Goal: Task Accomplishment & Management: Manage account settings

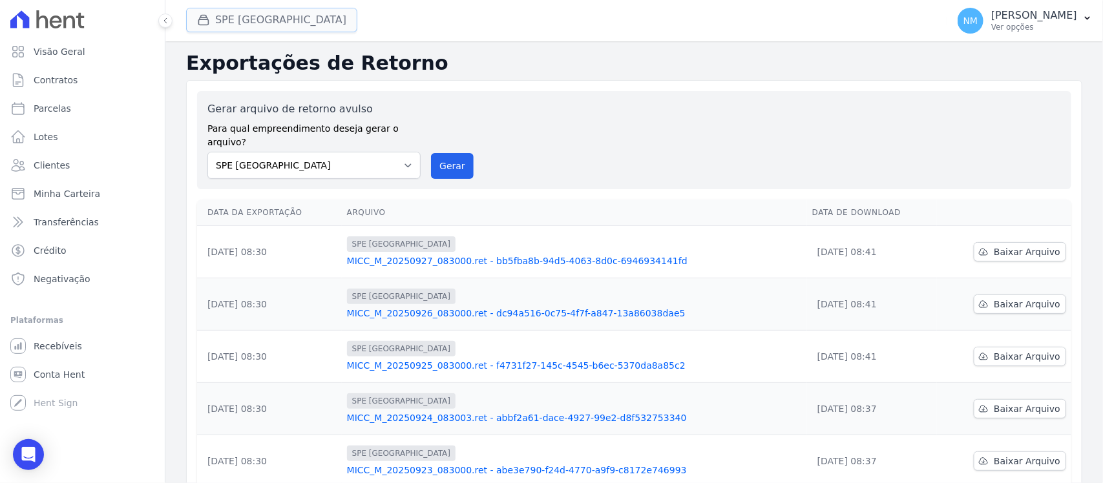
click at [270, 17] on button "SPE [GEOGRAPHIC_DATA]" at bounding box center [271, 20] width 171 height 25
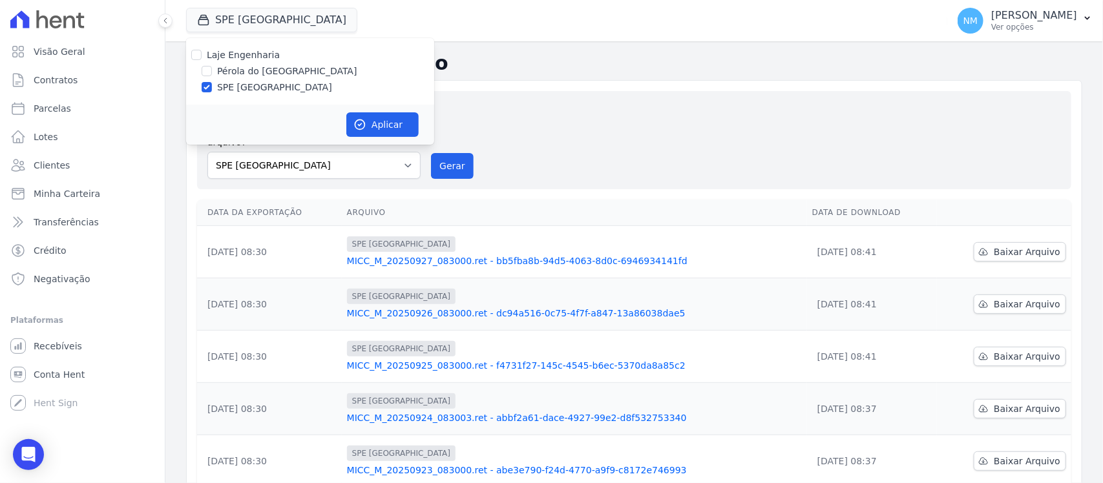
click at [262, 68] on label "Pérola do [GEOGRAPHIC_DATA]" at bounding box center [287, 72] width 140 height 14
click at [212, 68] on input "Pérola do [GEOGRAPHIC_DATA]" at bounding box center [207, 71] width 10 height 10
checkbox input "true"
click at [257, 76] on label "Pérola do [GEOGRAPHIC_DATA]" at bounding box center [287, 72] width 140 height 14
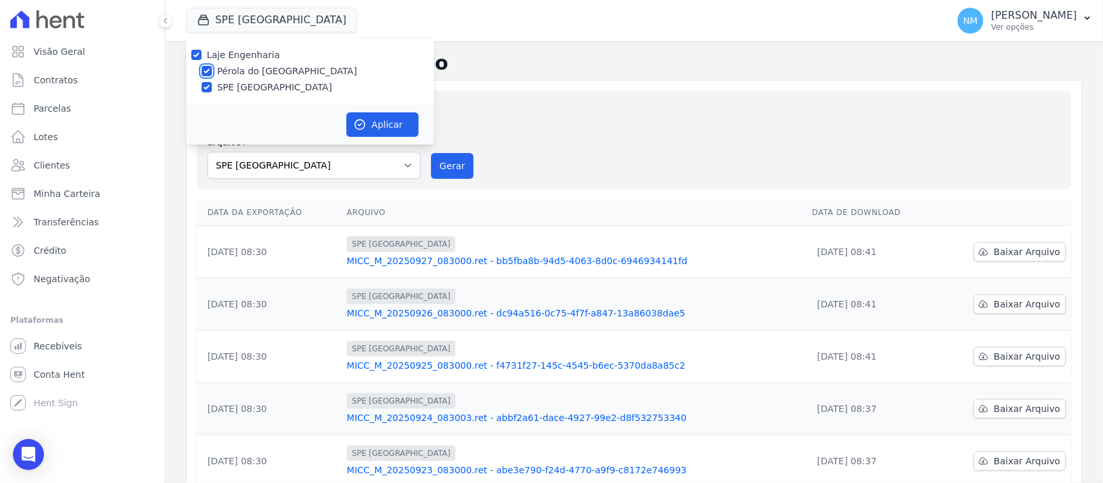
click at [212, 76] on input "Pérola do [GEOGRAPHIC_DATA]" at bounding box center [207, 71] width 10 height 10
checkbox input "false"
click at [262, 91] on label "SPE [GEOGRAPHIC_DATA]" at bounding box center [274, 88] width 115 height 14
click at [212, 91] on input "SPE [GEOGRAPHIC_DATA]" at bounding box center [207, 87] width 10 height 10
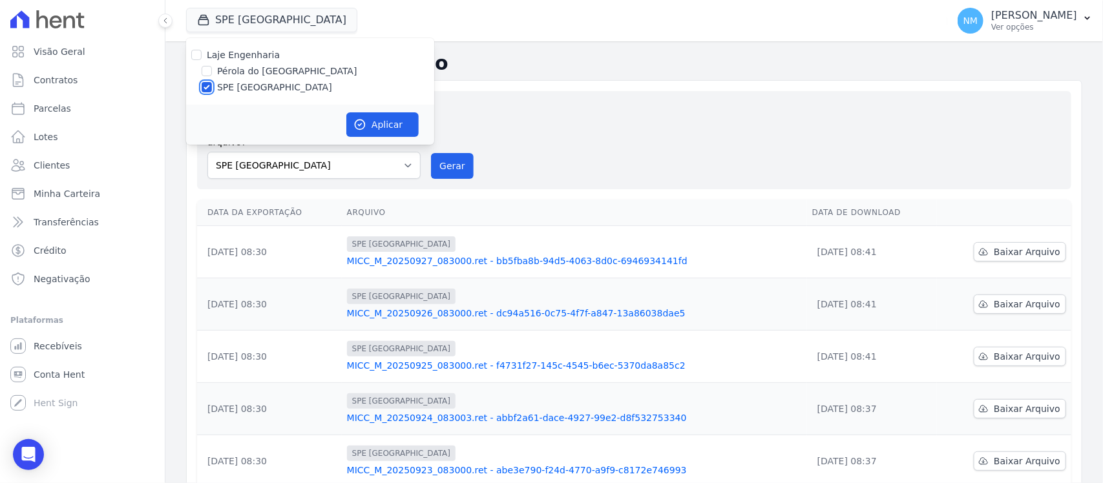
checkbox input "false"
click at [214, 68] on div "Pérola do [GEOGRAPHIC_DATA]" at bounding box center [310, 72] width 248 height 14
click at [220, 72] on label "Pérola do [GEOGRAPHIC_DATA]" at bounding box center [287, 72] width 140 height 14
click at [212, 72] on input "Pérola do [GEOGRAPHIC_DATA]" at bounding box center [207, 71] width 10 height 10
checkbox input "true"
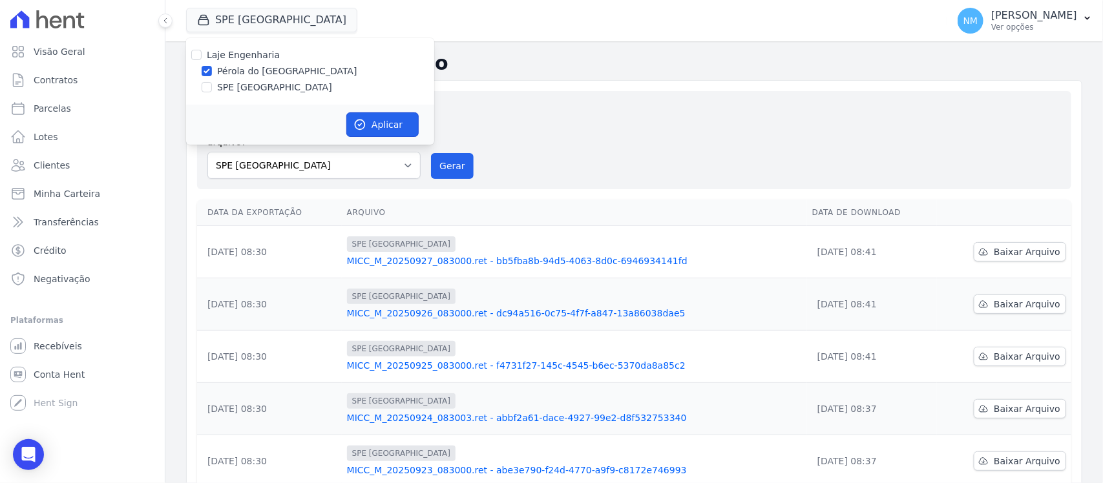
drag, startPoint x: 366, startPoint y: 124, endPoint x: 633, endPoint y: 139, distance: 267.9
click at [370, 124] on button "Aplicar" at bounding box center [382, 124] width 72 height 25
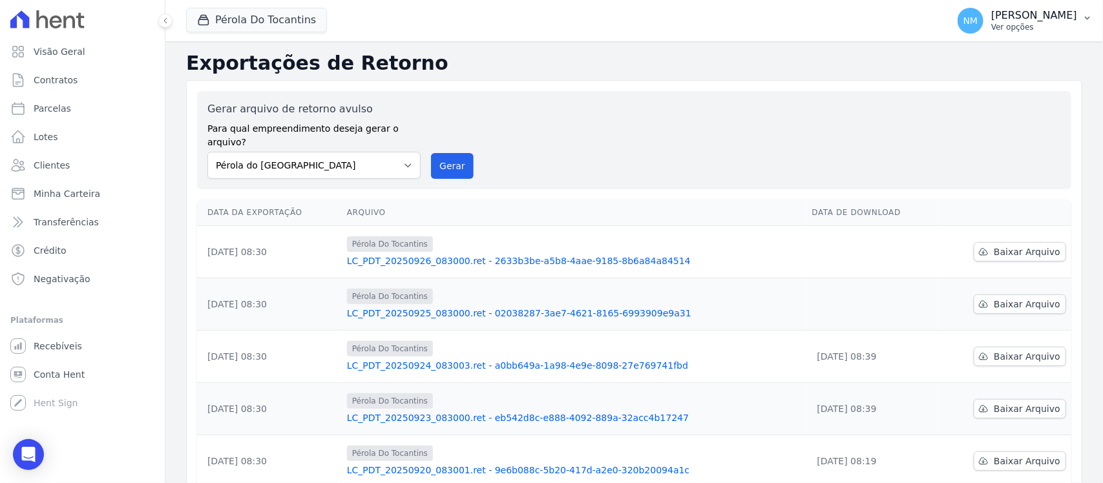
click at [1089, 21] on icon "button" at bounding box center [1087, 18] width 10 height 10
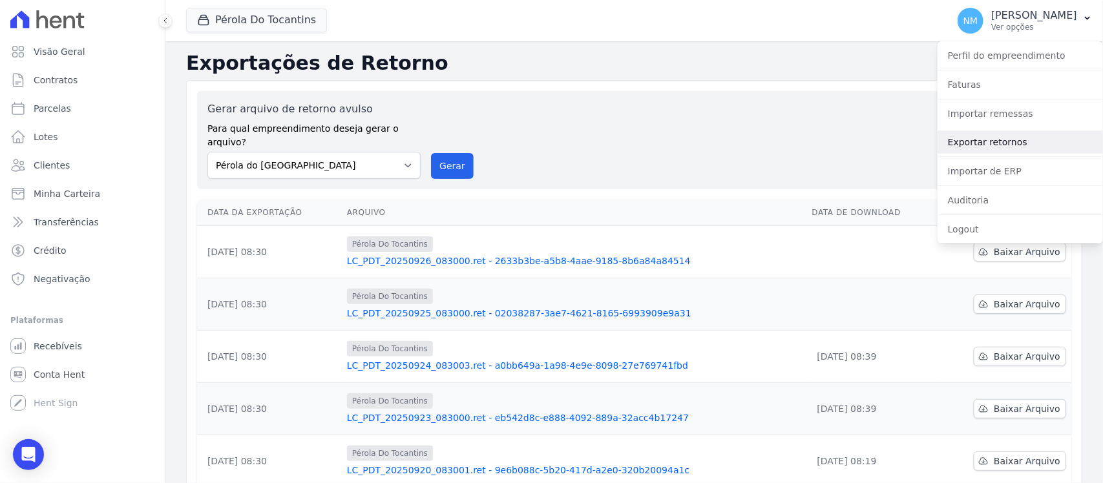
click at [1006, 137] on link "Exportar retornos" at bounding box center [1020, 142] width 165 height 23
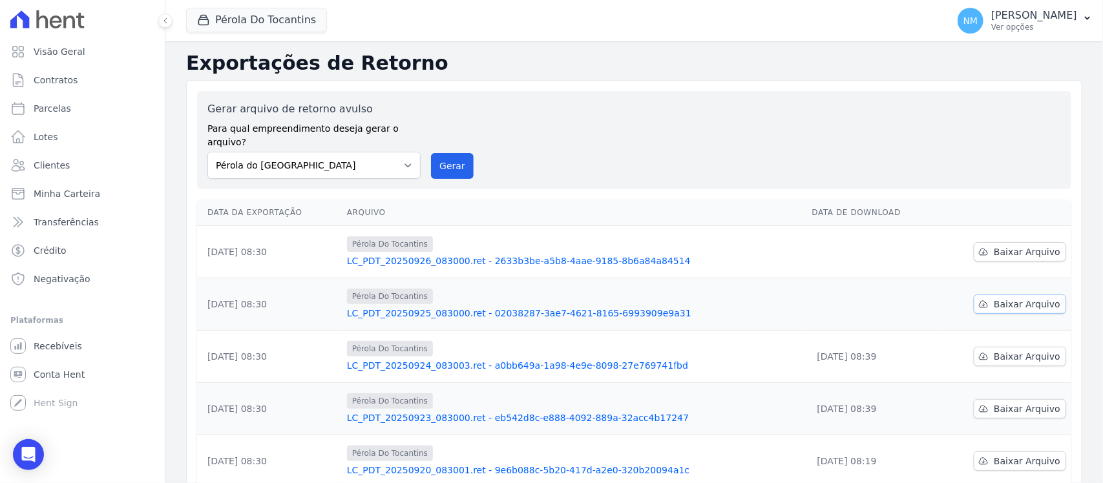
click at [974, 295] on link "Baixar Arquivo" at bounding box center [1020, 304] width 92 height 19
click at [900, 278] on td at bounding box center [872, 304] width 130 height 52
click at [1025, 226] on td "Baixar Arquivo" at bounding box center [1004, 252] width 134 height 52
click at [1018, 246] on span "Baixar Arquivo" at bounding box center [1027, 252] width 67 height 13
click at [1084, 13] on icon "button" at bounding box center [1087, 18] width 10 height 10
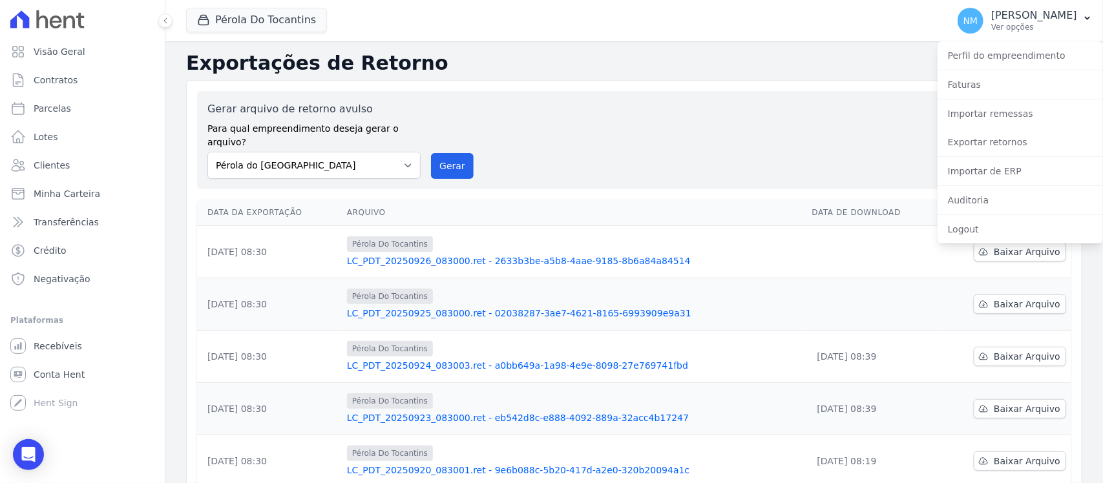
click at [729, 139] on div "Gerar arquivo de retorno avulso Para qual empreendimento deseja gerar o arquivo…" at bounding box center [634, 140] width 854 height 78
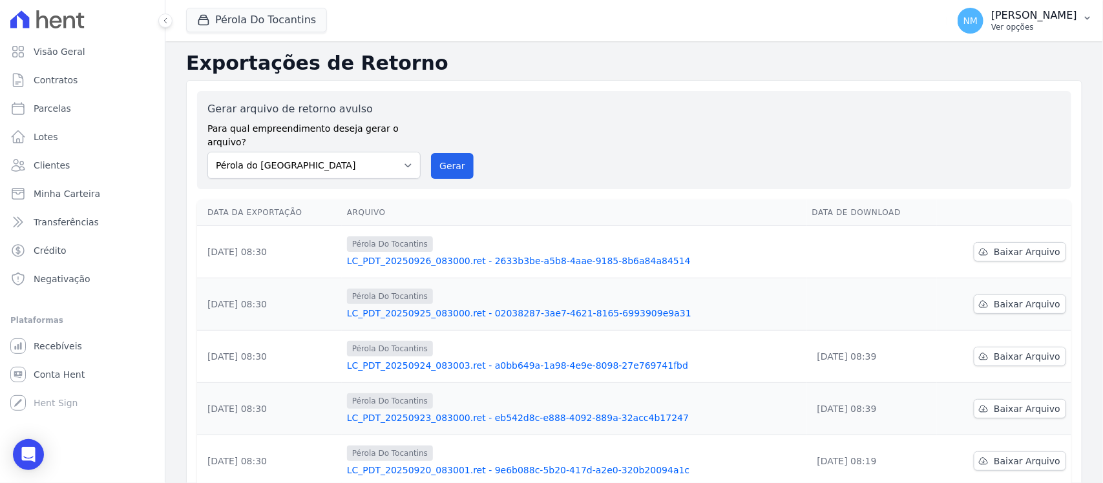
click at [1084, 18] on icon "button" at bounding box center [1087, 18] width 10 height 10
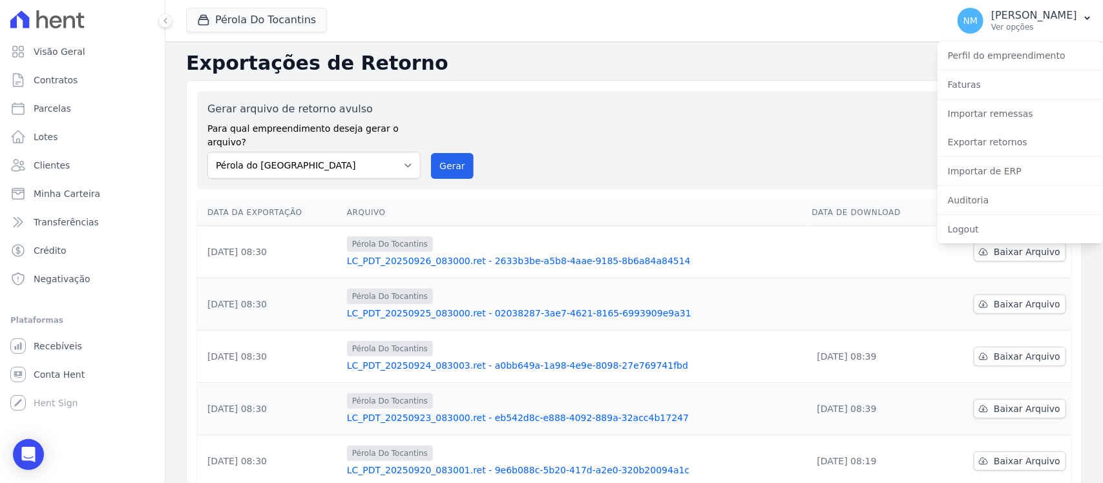
click at [828, 78] on div "Exportações de Retorno Gerar arquivo de retorno avulso Para qual empreendimento…" at bounding box center [634, 429] width 896 height 755
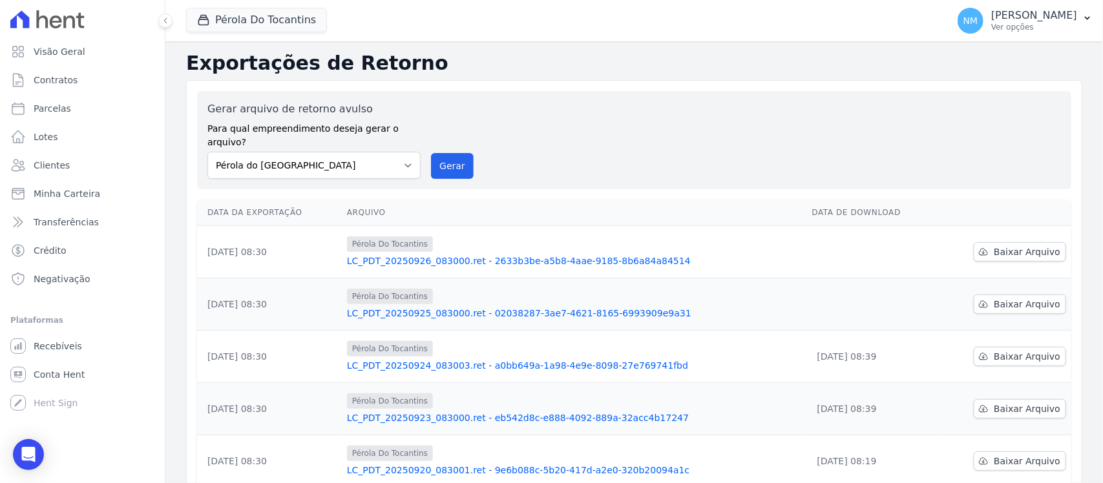
click at [683, 147] on div "Gerar arquivo de retorno avulso Para qual empreendimento deseja gerar o arquivo…" at bounding box center [634, 140] width 854 height 78
click at [278, 23] on button "Pérola Do Tocantins" at bounding box center [256, 20] width 141 height 25
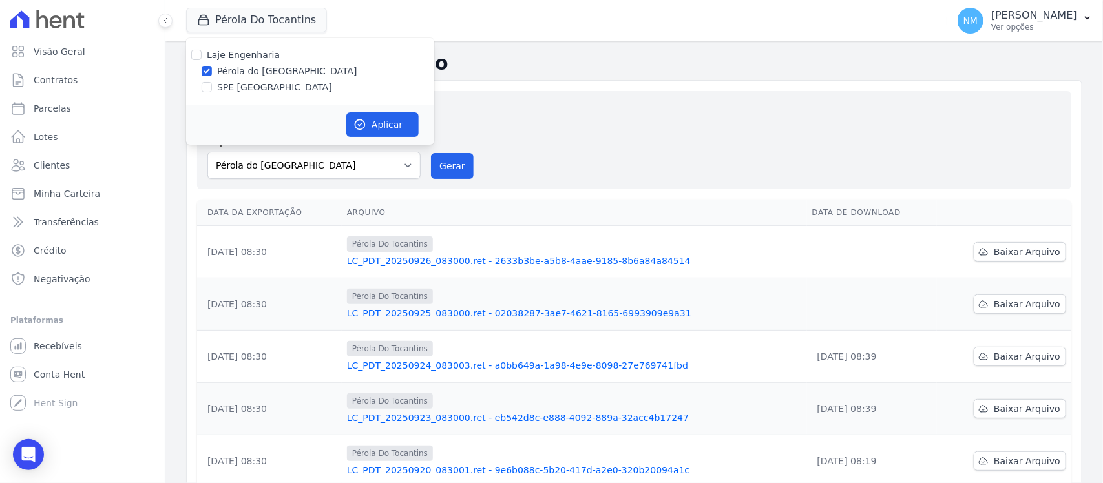
click at [262, 84] on label "SPE [GEOGRAPHIC_DATA]" at bounding box center [274, 88] width 115 height 14
click at [212, 84] on input "SPE [GEOGRAPHIC_DATA]" at bounding box center [207, 87] width 10 height 10
checkbox input "true"
drag, startPoint x: 269, startPoint y: 70, endPoint x: 291, endPoint y: 73, distance: 21.6
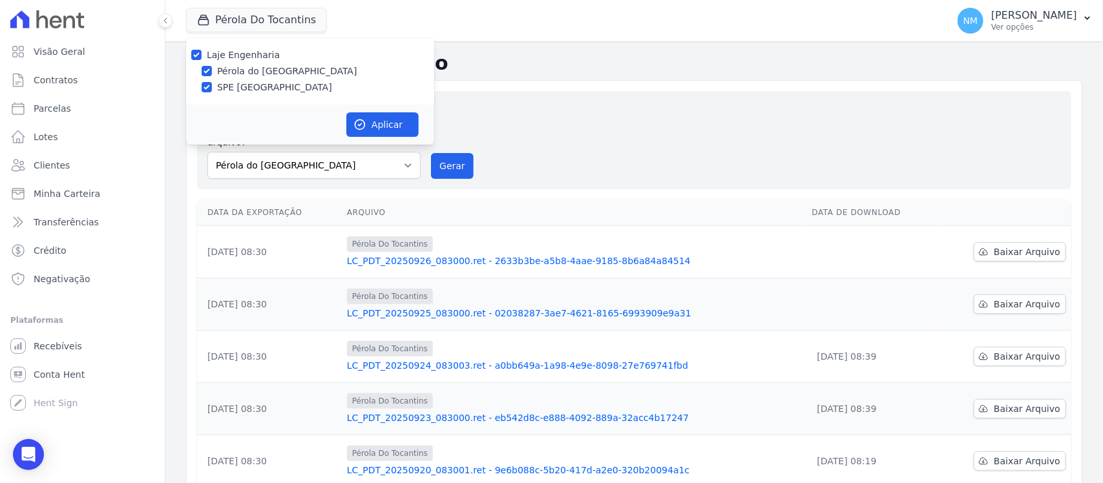
click at [269, 69] on label "Pérola do [GEOGRAPHIC_DATA]" at bounding box center [287, 72] width 140 height 14
click at [212, 69] on input "Pérola do [GEOGRAPHIC_DATA]" at bounding box center [207, 71] width 10 height 10
checkbox input "false"
drag, startPoint x: 395, startPoint y: 121, endPoint x: 449, endPoint y: 125, distance: 54.4
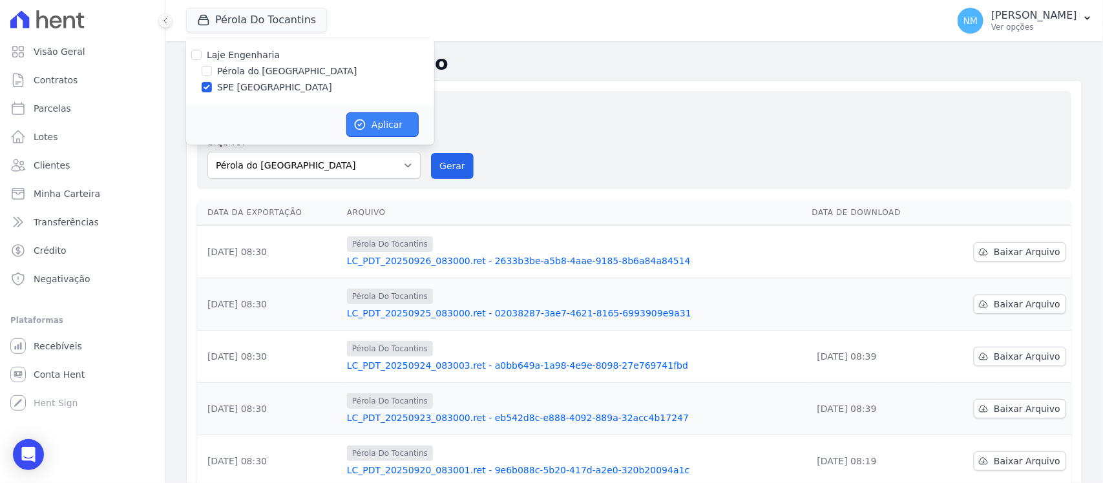
click at [401, 121] on button "Aplicar" at bounding box center [382, 124] width 72 height 25
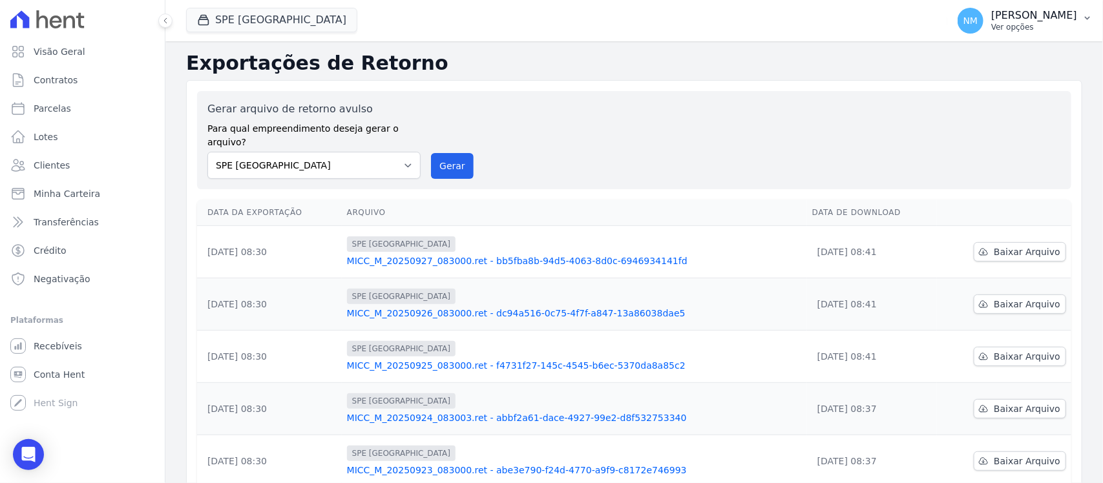
click at [1089, 17] on icon "button" at bounding box center [1087, 18] width 10 height 10
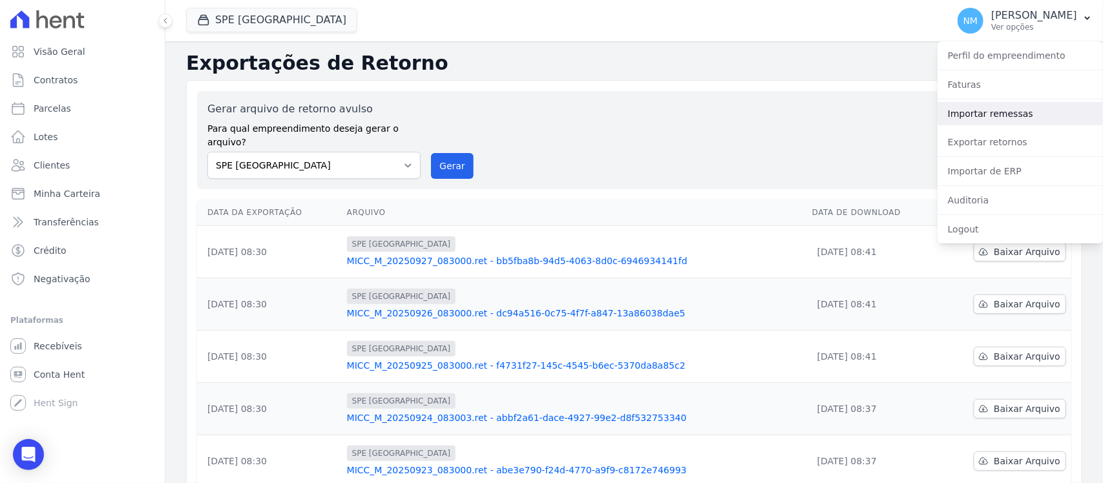
click at [1005, 111] on link "Importar remessas" at bounding box center [1020, 113] width 165 height 23
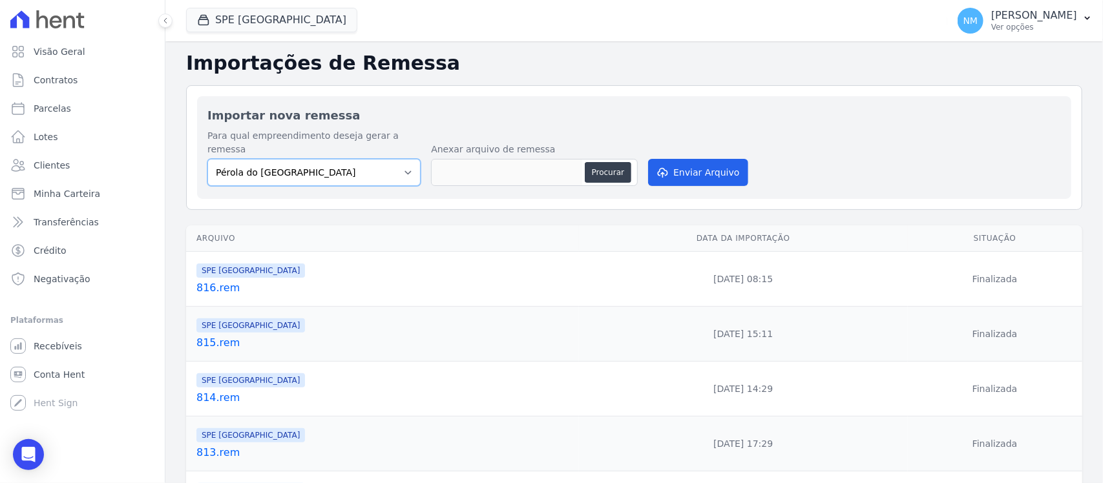
click at [401, 159] on select "Pérola do Tocantins SPE Montenegro" at bounding box center [313, 172] width 213 height 27
select select "168bdd06-a3dd-4988-b5a9-b0a7c7bf8968"
click at [207, 159] on select "Pérola do Tocantins SPE Montenegro" at bounding box center [313, 172] width 213 height 27
click at [605, 165] on button "Procurar" at bounding box center [608, 172] width 47 height 21
type input "817.rem"
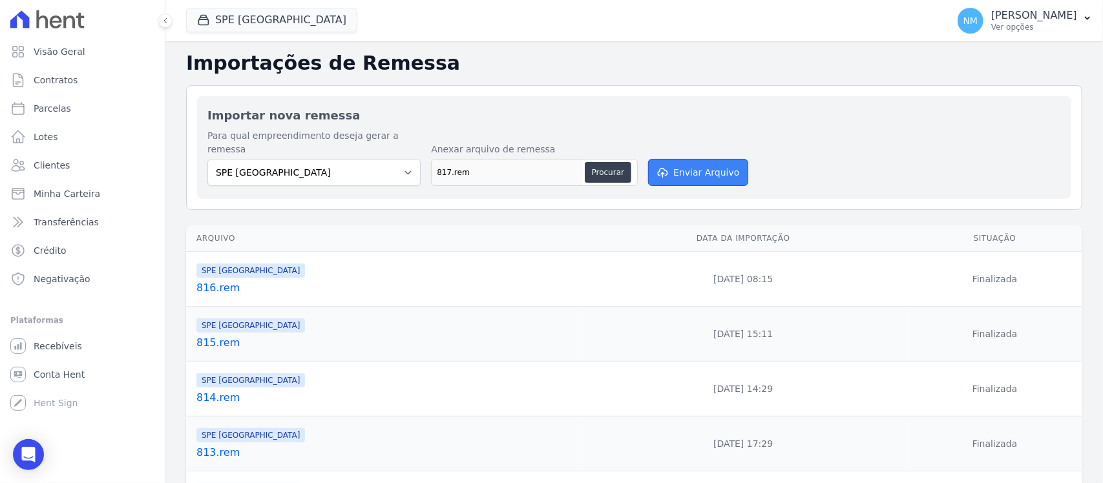
drag, startPoint x: 693, startPoint y: 158, endPoint x: 637, endPoint y: 283, distance: 136.8
click at [691, 165] on button "Enviar Arquivo" at bounding box center [698, 172] width 100 height 27
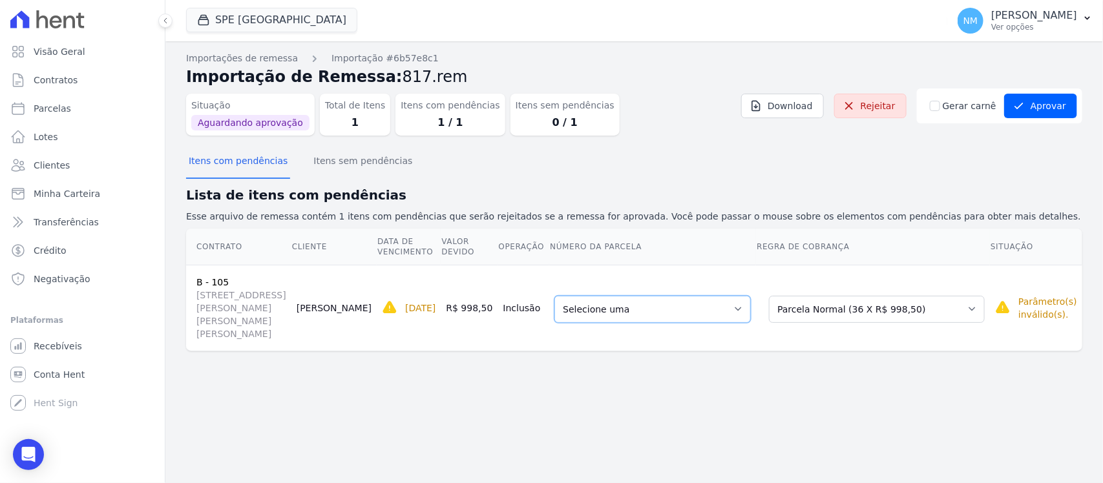
click at [750, 299] on select "Selecione uma 16 - 19/05/2025 - R$ 971,81 - Agendado 31 - 19/10/2025 - R$ 998,5…" at bounding box center [652, 309] width 196 height 27
click at [960, 304] on select "Selecione uma Nova Parcela Avulsa Parcela Avulsa Existente Outros (30 X R$ 914,…" at bounding box center [877, 309] width 216 height 27
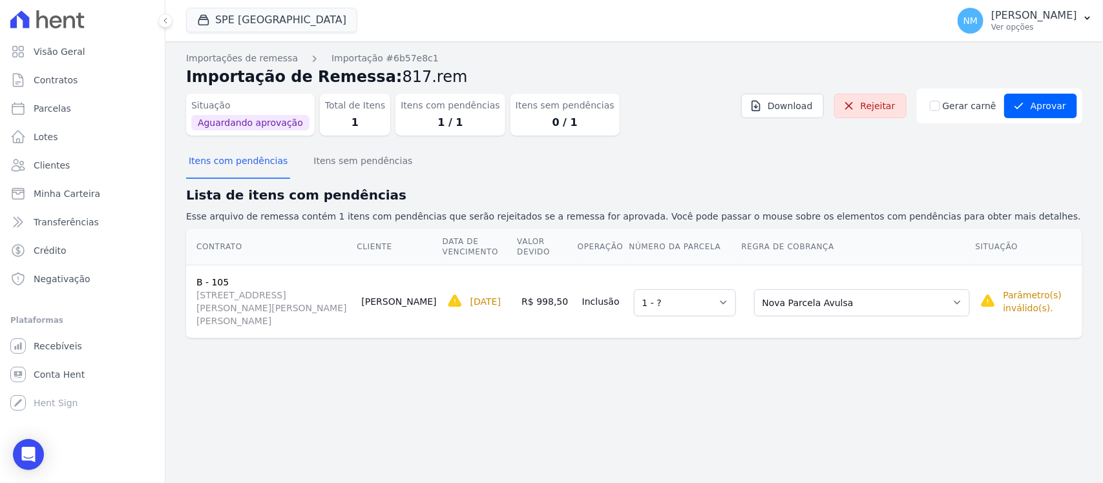
click at [695, 365] on div "Importações de remessa Importação #6b57e8c1 Importação de Remessa: 817.rem Situ…" at bounding box center [634, 262] width 938 height 442
click at [736, 300] on select "Selecione uma 1 - ?" at bounding box center [685, 302] width 102 height 27
click at [658, 289] on select "Selecione uma 1 - ?" at bounding box center [685, 302] width 102 height 27
click at [828, 346] on div "Importações de remessa Importação #6b57e8c1 Importação de Remessa: 817.rem Situ…" at bounding box center [634, 206] width 896 height 308
click at [945, 296] on select "Selecione uma Nova Parcela Avulsa Parcela Avulsa Existente Outros (30 X R$ 914,…" at bounding box center [862, 302] width 216 height 27
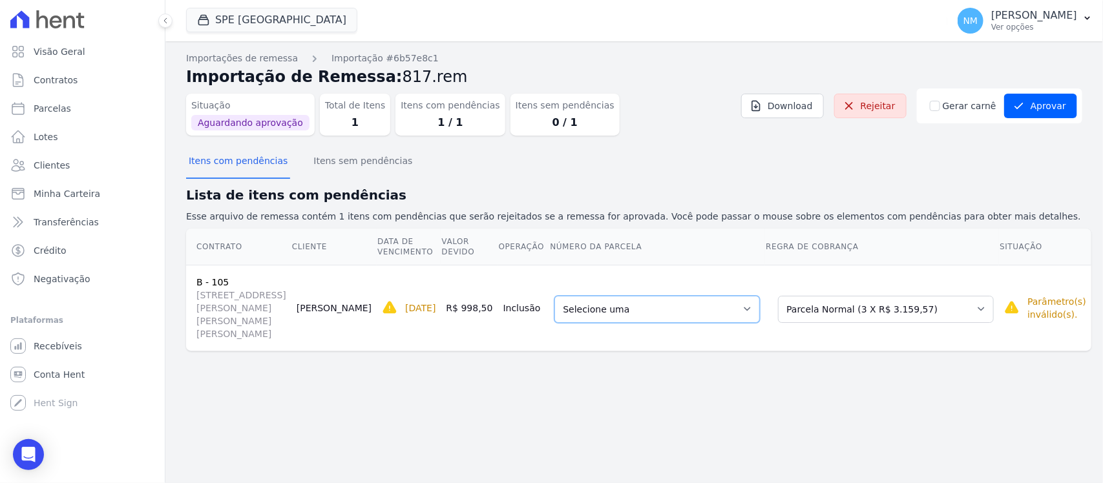
click at [751, 304] on select "Selecione uma 21 - 31/12/2025 - R$ 3.275,30 - Agendado 34 - 31/12/2026 - R$ 3.2…" at bounding box center [656, 309] width 205 height 27
drag, startPoint x: 751, startPoint y: 304, endPoint x: 769, endPoint y: 298, distance: 18.4
click at [751, 304] on select "Selecione uma 21 - 31/12/2025 - R$ 3.275,30 - Agendado 34 - 31/12/2026 - R$ 3.2…" at bounding box center [656, 309] width 205 height 27
click at [961, 299] on select "Selecione uma Nova Parcela Avulsa Parcela Avulsa Existente Outros (30 X R$ 914,…" at bounding box center [886, 309] width 216 height 27
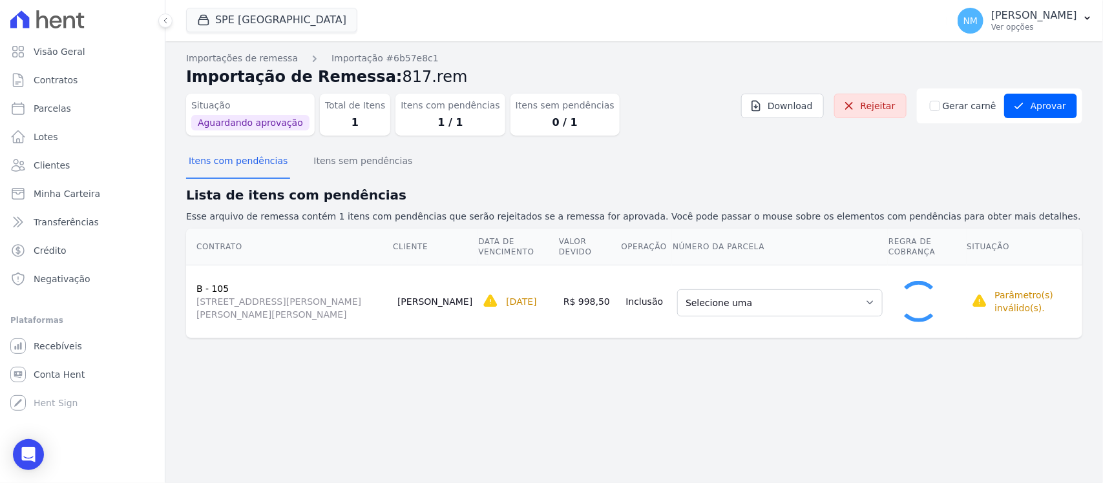
select select "5472492"
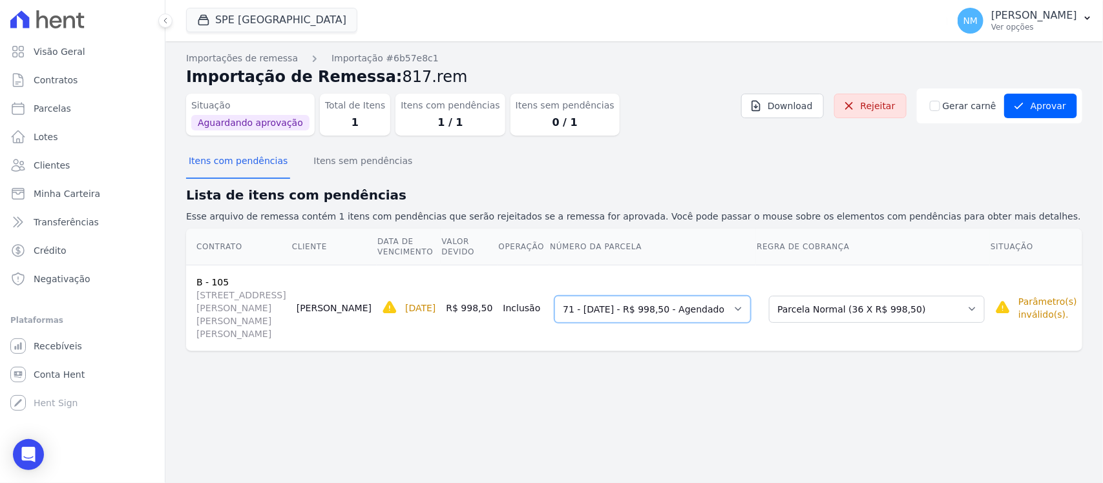
click at [751, 302] on select "Selecione uma 16 - 19/05/2025 - R$ 971,81 - Agendado 31 - 19/10/2025 - R$ 998,5…" at bounding box center [652, 309] width 196 height 27
click at [689, 414] on div "Importações de remessa Importação #6b57e8c1 Importação de Remessa: 817.rem Situ…" at bounding box center [634, 262] width 938 height 442
click at [883, 107] on link "Rejeitar" at bounding box center [870, 106] width 72 height 25
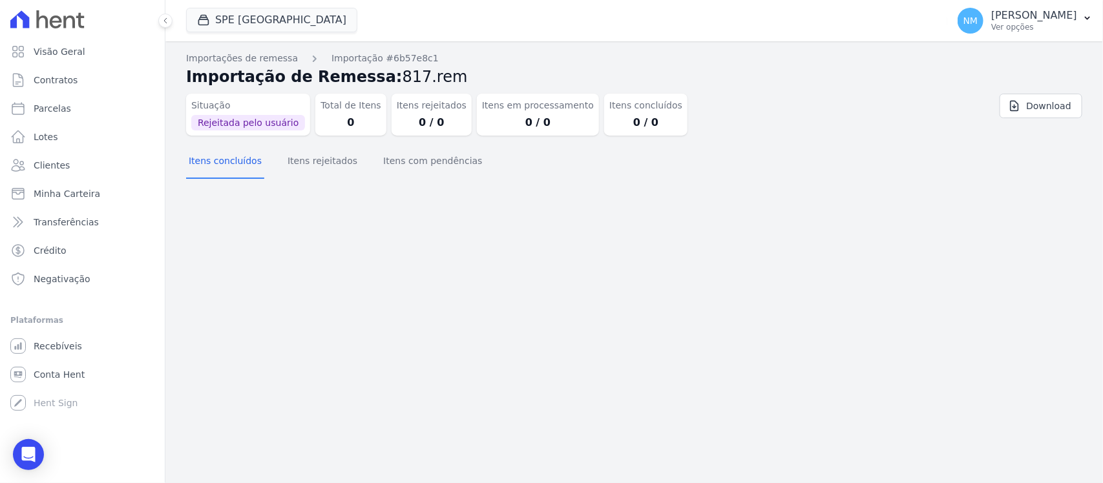
click at [709, 202] on div "Importações de remessa Importação #6b57e8c1 Importação de Remessa: 817.rem Situ…" at bounding box center [634, 262] width 938 height 442
click at [1075, 23] on p "Ver opções" at bounding box center [1034, 27] width 86 height 10
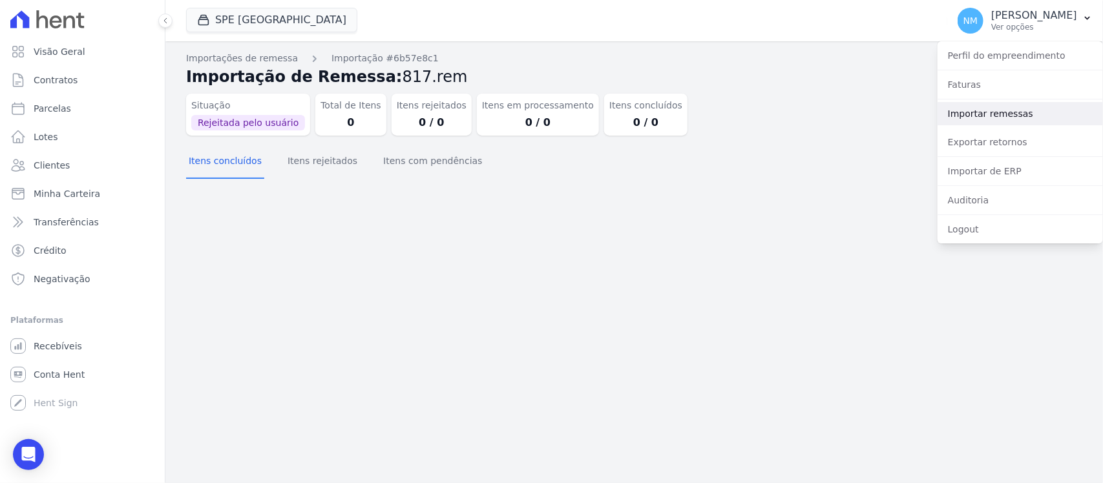
click at [999, 112] on link "Importar remessas" at bounding box center [1020, 113] width 165 height 23
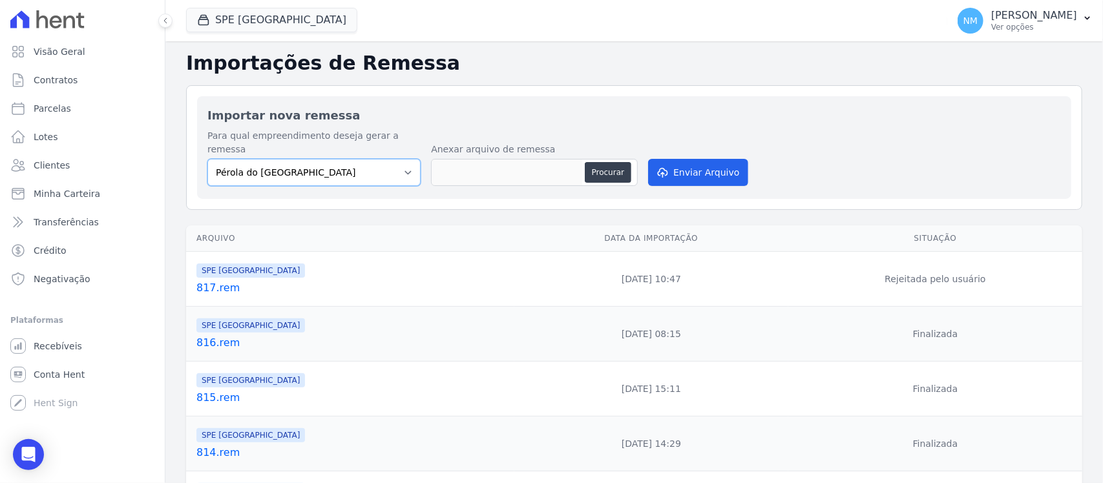
click at [401, 159] on select "Pérola do Tocantins SPE Montenegro" at bounding box center [313, 172] width 213 height 27
select select "168bdd06-a3dd-4988-b5a9-b0a7c7bf8968"
click at [207, 159] on select "Pérola do Tocantins SPE Montenegro" at bounding box center [313, 172] width 213 height 27
click at [588, 162] on button "Procurar" at bounding box center [608, 172] width 47 height 21
type input "818.rem"
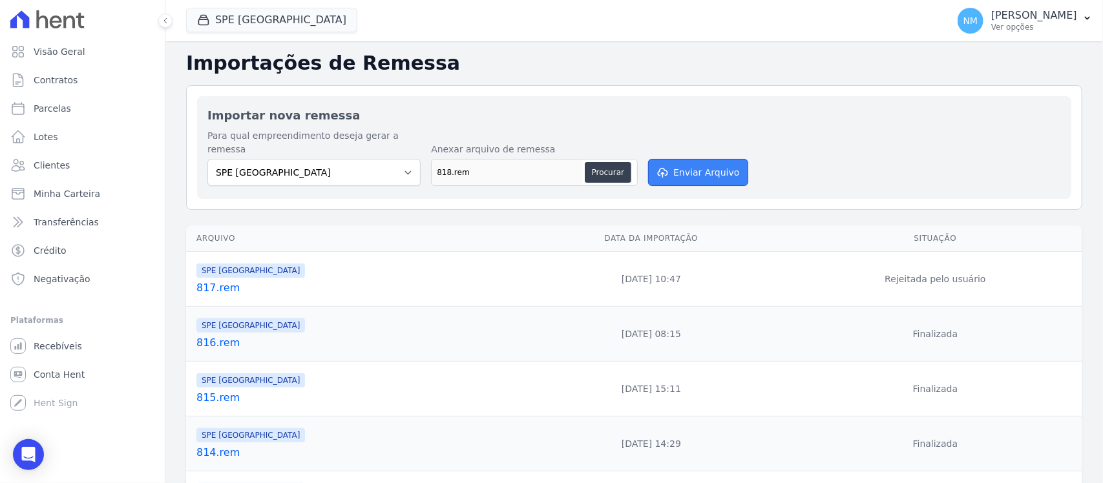
click at [711, 159] on button "Enviar Arquivo" at bounding box center [698, 172] width 100 height 27
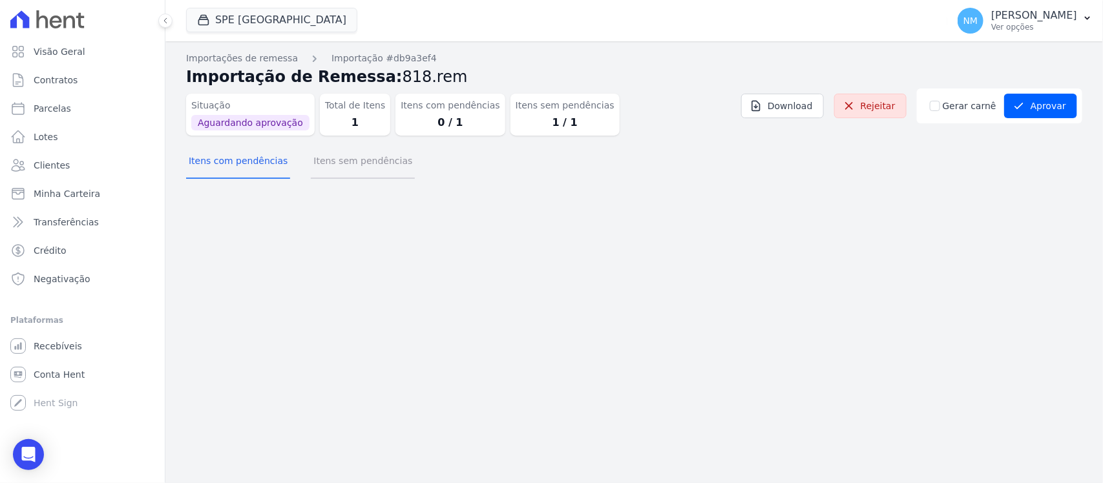
click at [346, 160] on button "Itens sem pendências" at bounding box center [363, 162] width 104 height 34
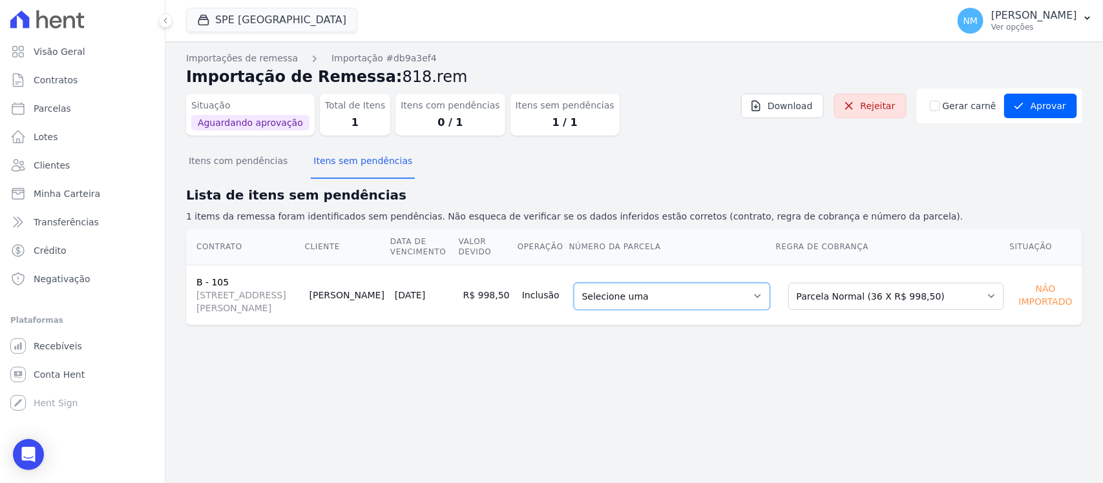
click at [770, 300] on select "Selecione uma 16 - 19/05/2025 - R$ 971,81 - Agendado 31 - 19/10/2025 - R$ 998,5…" at bounding box center [672, 296] width 196 height 27
click at [1045, 105] on button "Aprovar" at bounding box center [1040, 106] width 73 height 25
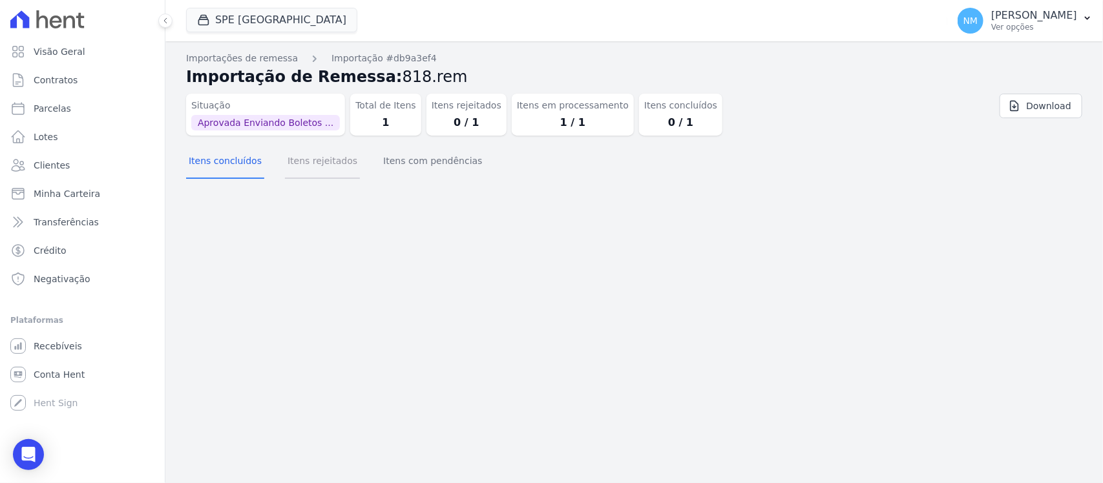
click at [317, 158] on button "Itens rejeitados" at bounding box center [322, 162] width 75 height 34
click at [407, 168] on button "Itens com pendências" at bounding box center [433, 162] width 104 height 34
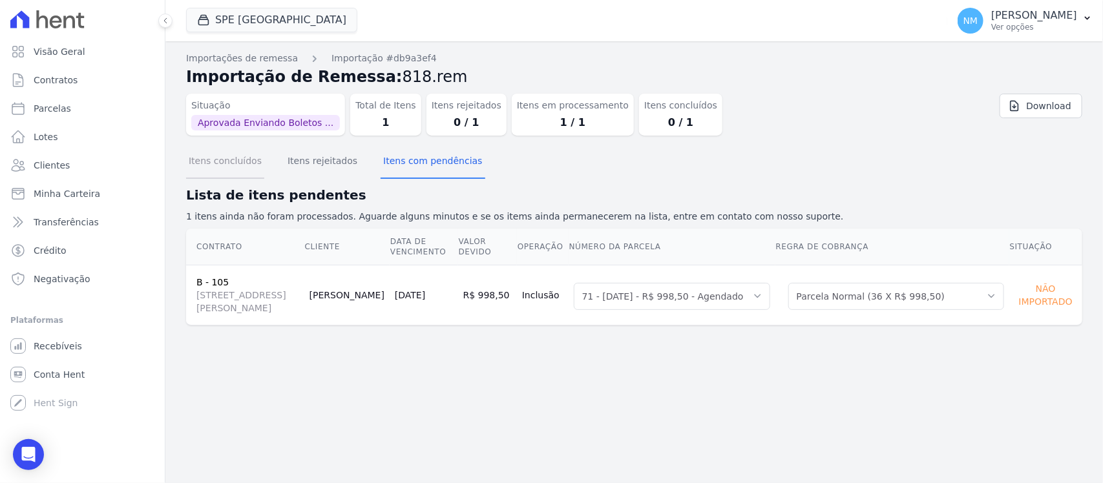
click at [228, 159] on button "Itens concluídos" at bounding box center [225, 162] width 78 height 34
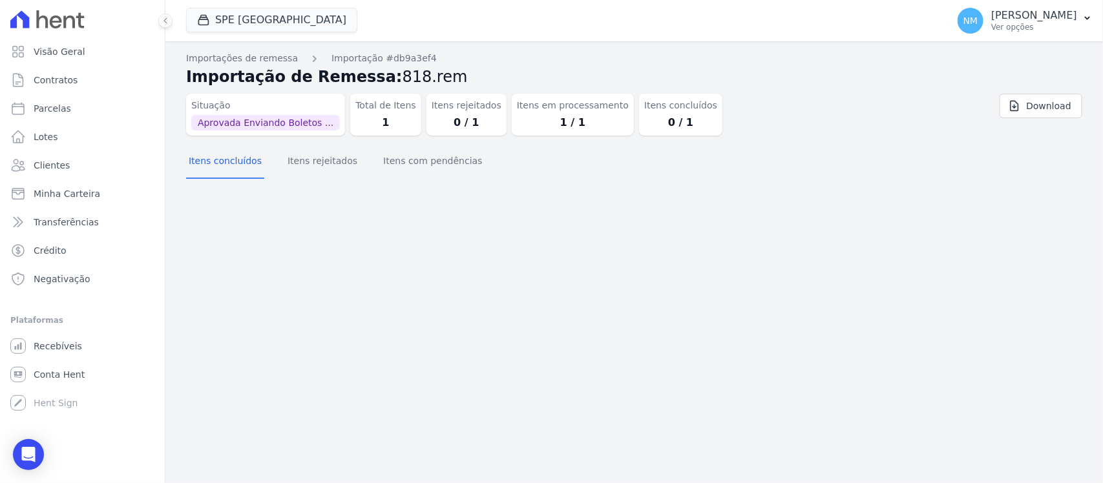
click at [744, 237] on div "Importações de remessa Importação #db9a3ef4 Importação de Remessa: 818.rem Situ…" at bounding box center [634, 262] width 938 height 442
click at [32, 454] on icon "Open Intercom Messenger" at bounding box center [28, 454] width 15 height 17
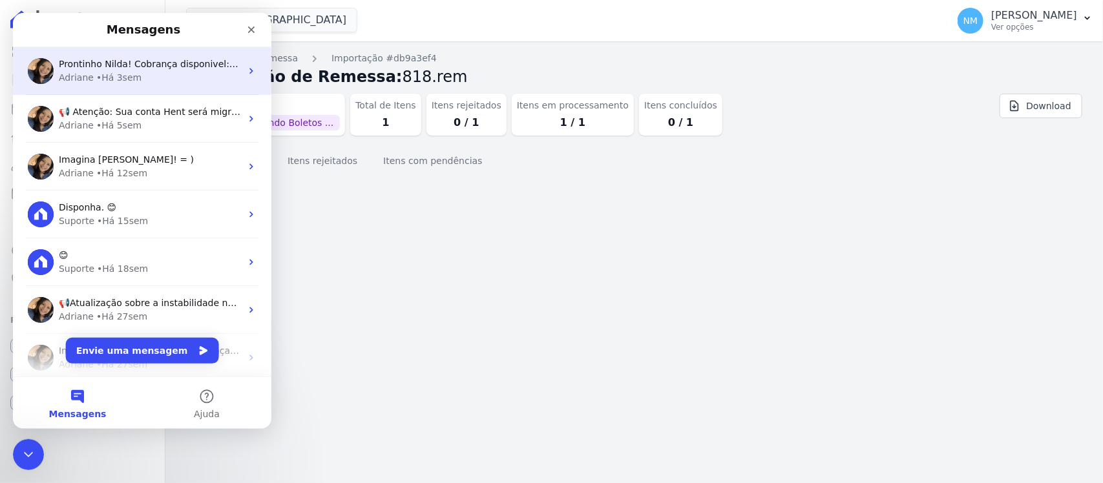
click at [152, 75] on div "Adriane • Há 3sem" at bounding box center [150, 78] width 182 height 14
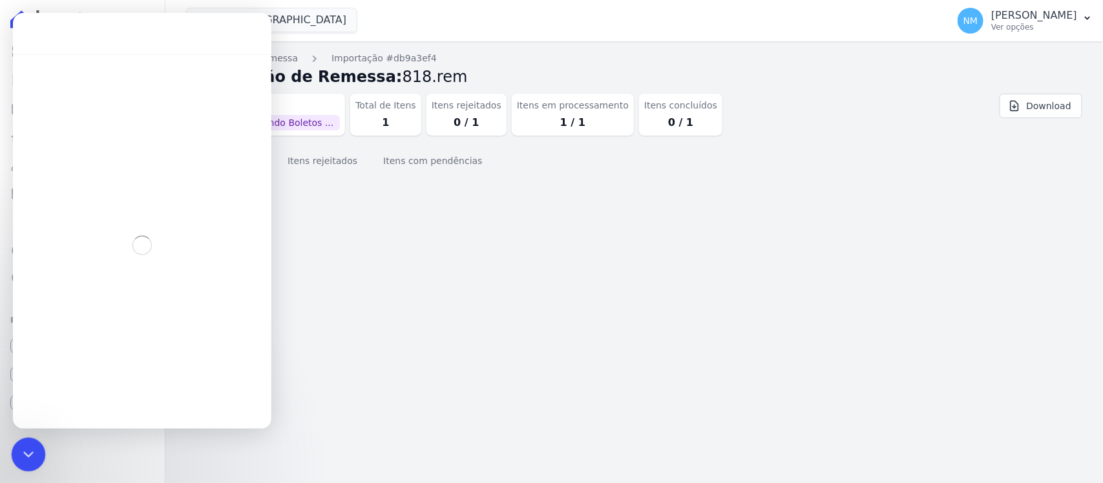
click at [31, 443] on div "Encerramento do Messenger da Intercom" at bounding box center [26, 452] width 31 height 31
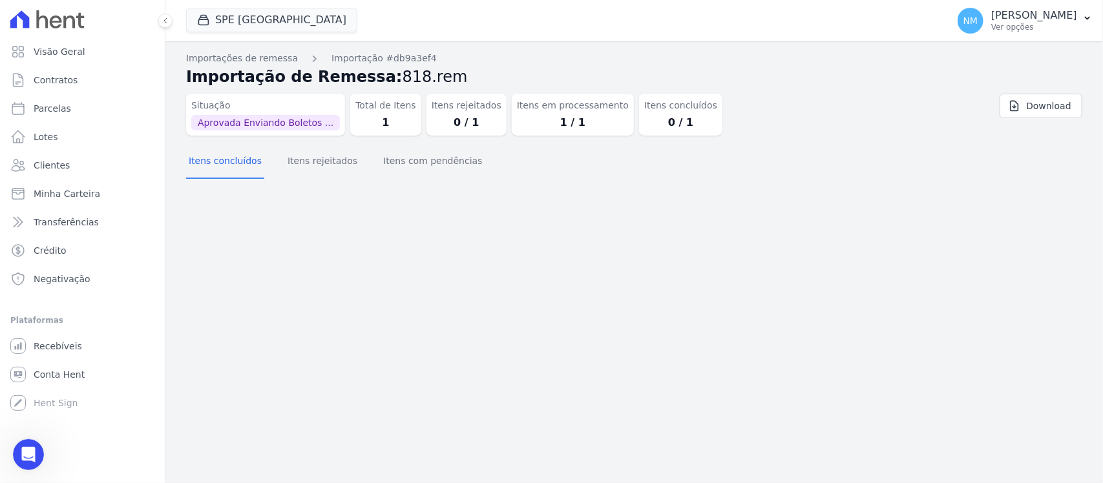
scroll to position [7280, 0]
click at [41, 448] on div "Abertura do Messenger da Intercom" at bounding box center [26, 453] width 43 height 43
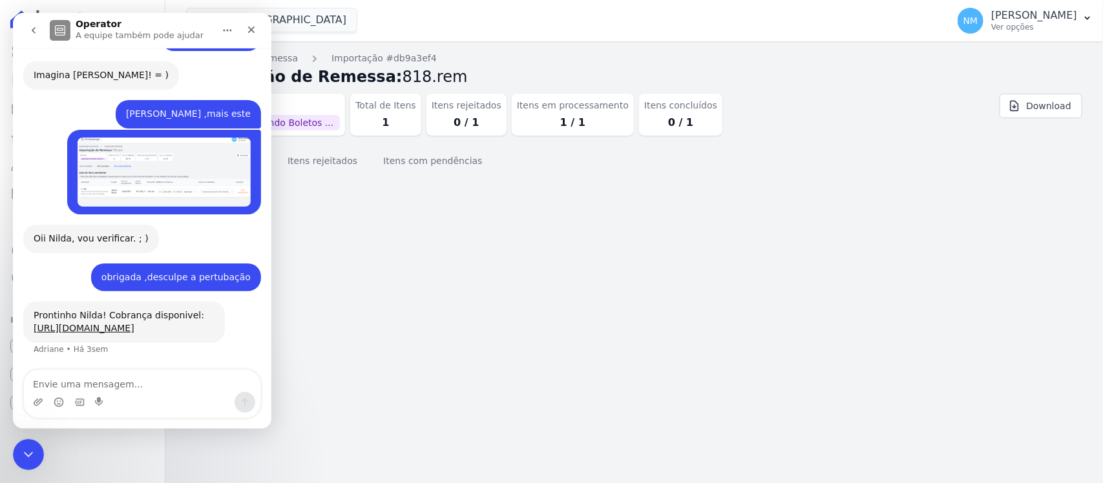
click at [162, 147] on img "NILDA diz…" at bounding box center [164, 173] width 173 height 70
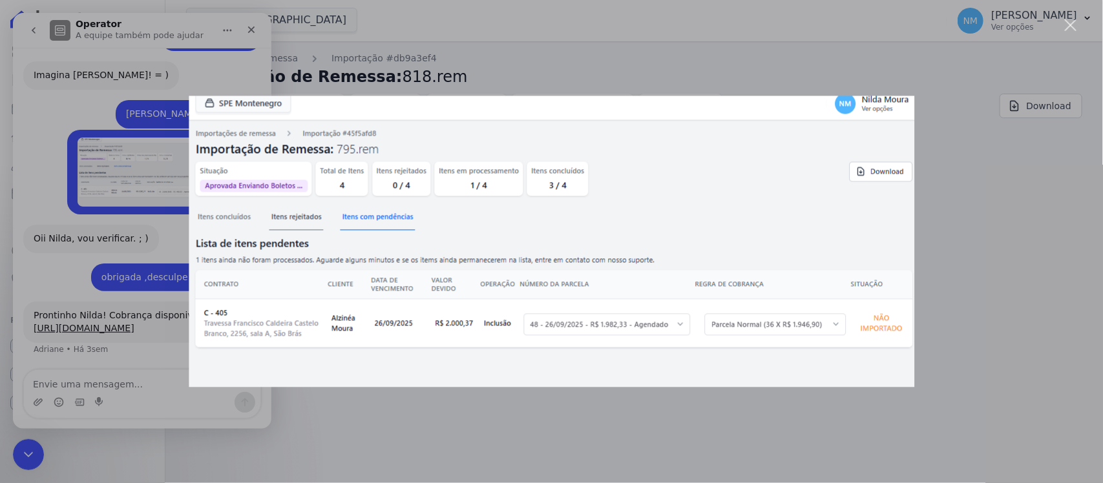
scroll to position [0, 0]
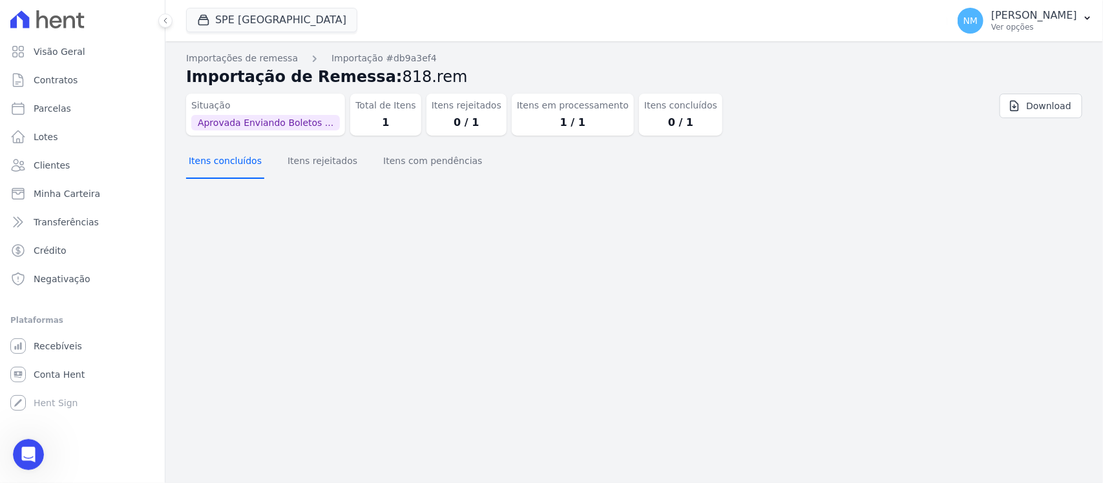
click at [231, 168] on button "Itens concluídos" at bounding box center [225, 162] width 78 height 34
click at [401, 168] on button "Itens com pendências" at bounding box center [433, 162] width 104 height 34
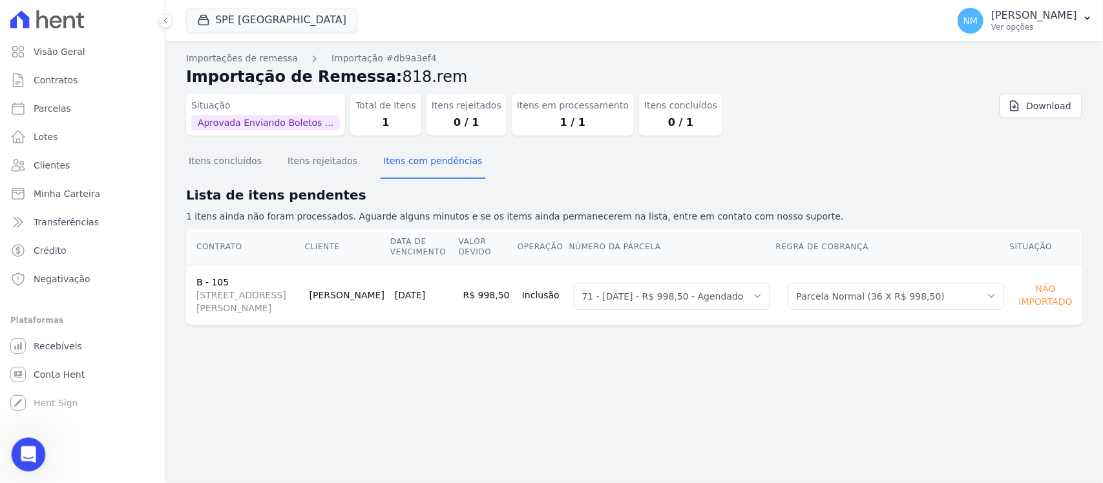
click at [25, 446] on icon "Abertura do Messenger da Intercom" at bounding box center [26, 453] width 21 height 21
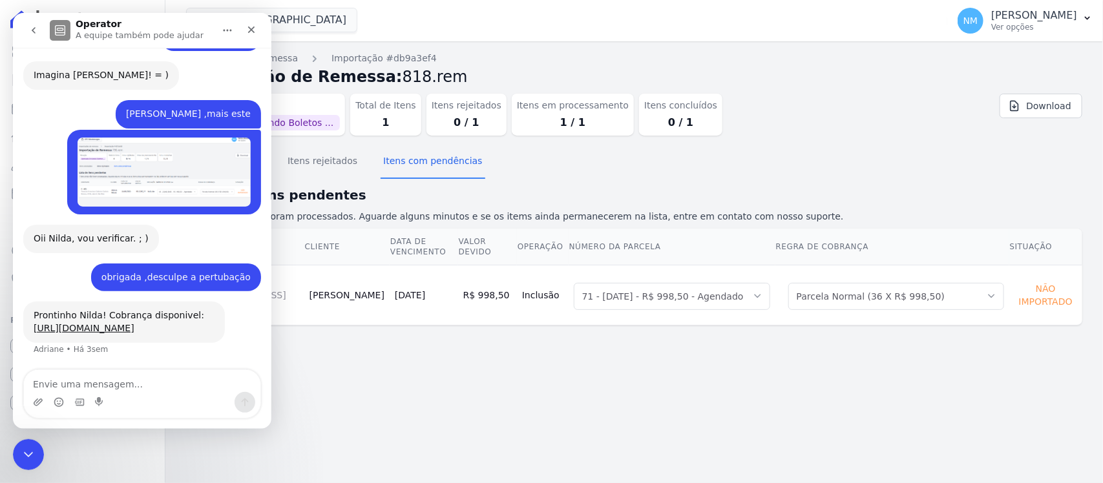
scroll to position [7280, 0]
click at [97, 383] on textarea "Envie uma mensagem..." at bounding box center [142, 381] width 236 height 22
type textarea "N"
type textarea "Bom Dia"
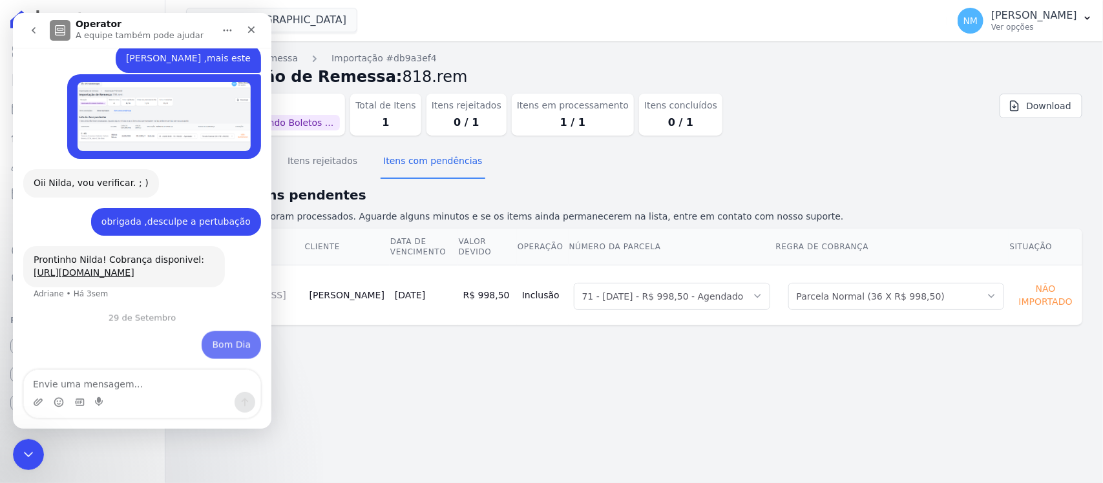
scroll to position [7335, 0]
type textarea "Adriane"
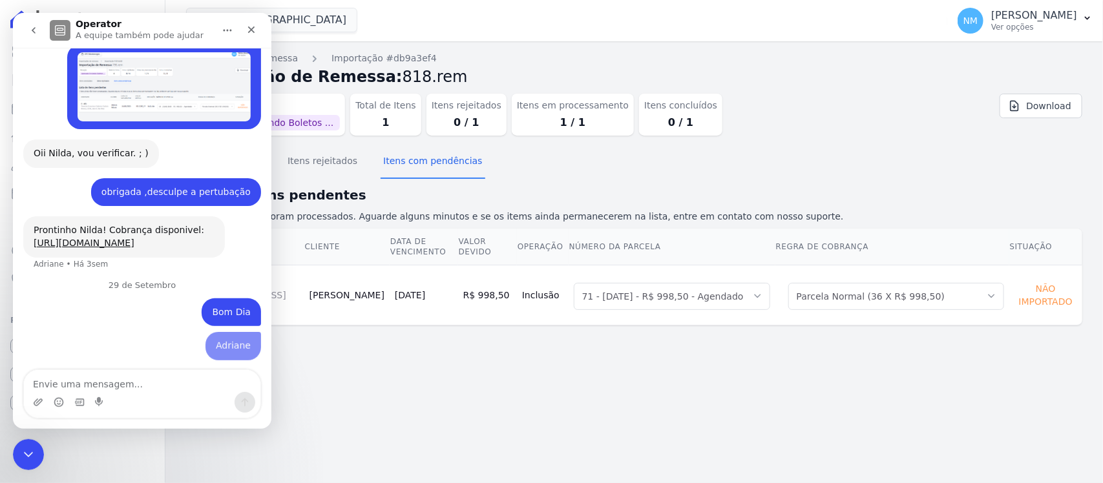
scroll to position [7364, 0]
type textarea "consegue liberar o boleto,"
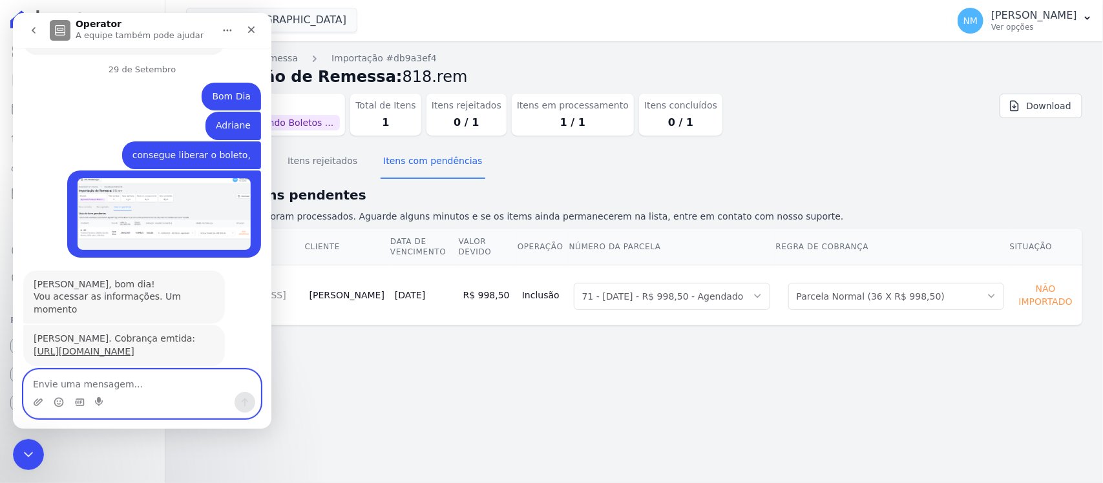
scroll to position [7601, 0]
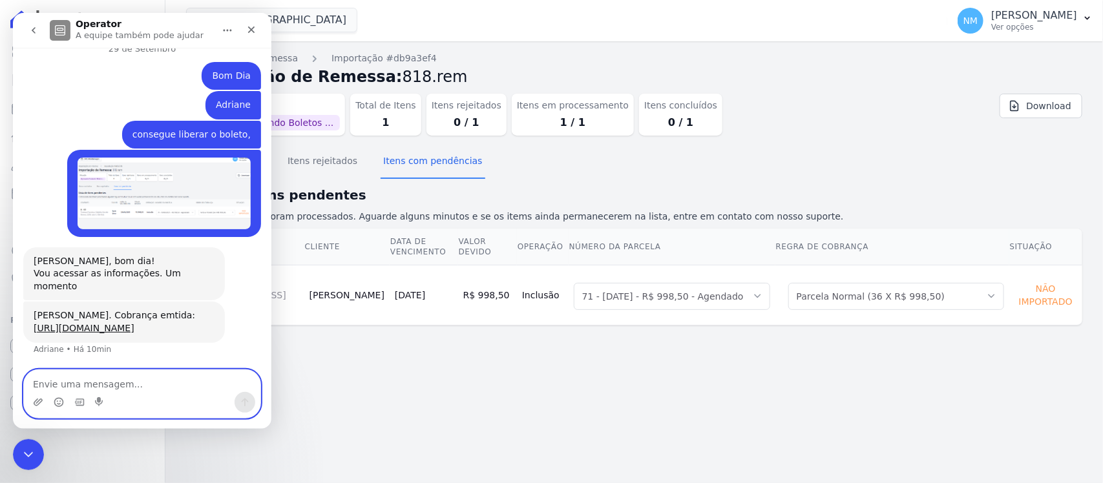
click at [116, 373] on textarea "Envie uma mensagem..." at bounding box center [142, 381] width 236 height 22
type textarea "Obrigada ,uma ótima semana"
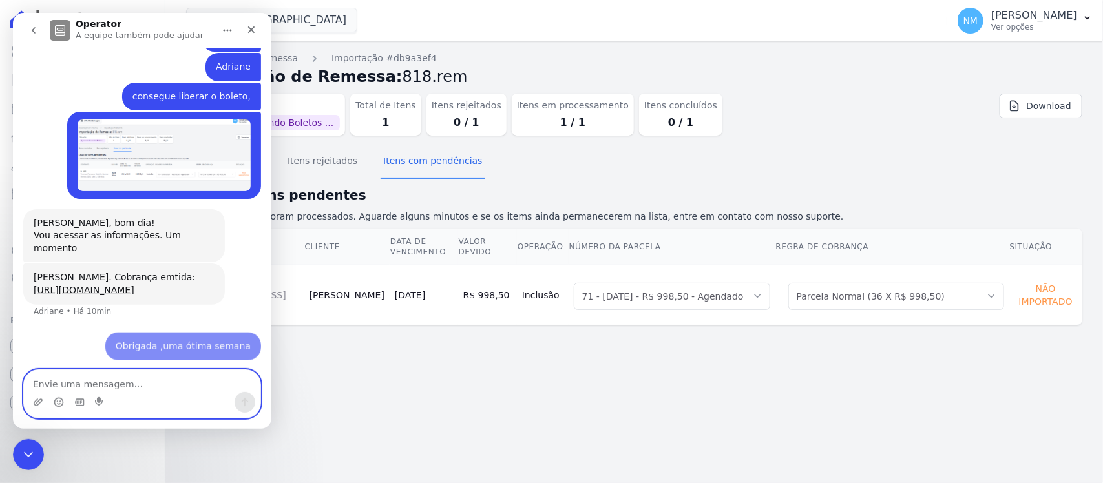
scroll to position [7639, 0]
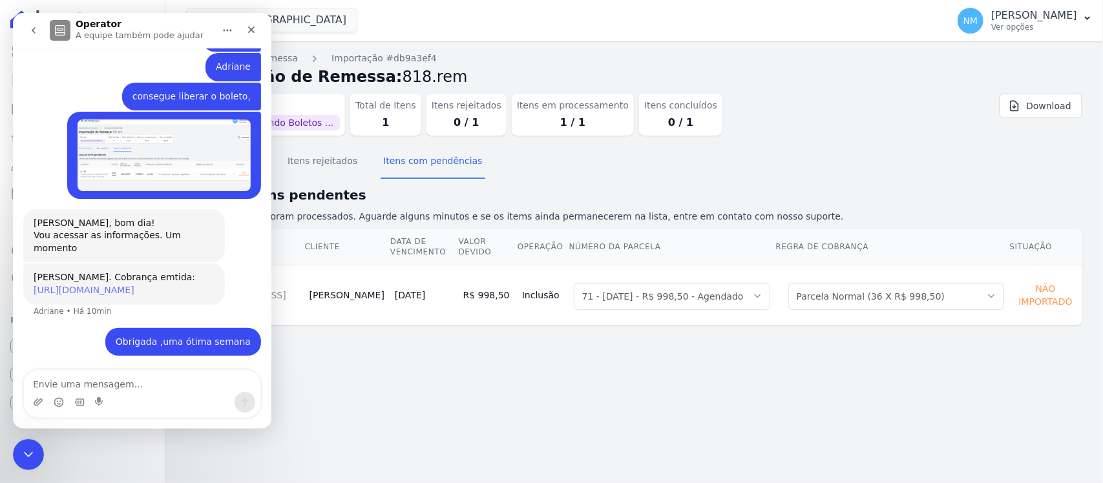
click at [124, 285] on link "https://app.hent.com.br/integrations/cnab/cobranca_file_imports/ed4631bd-cb7b-4…" at bounding box center [84, 290] width 101 height 10
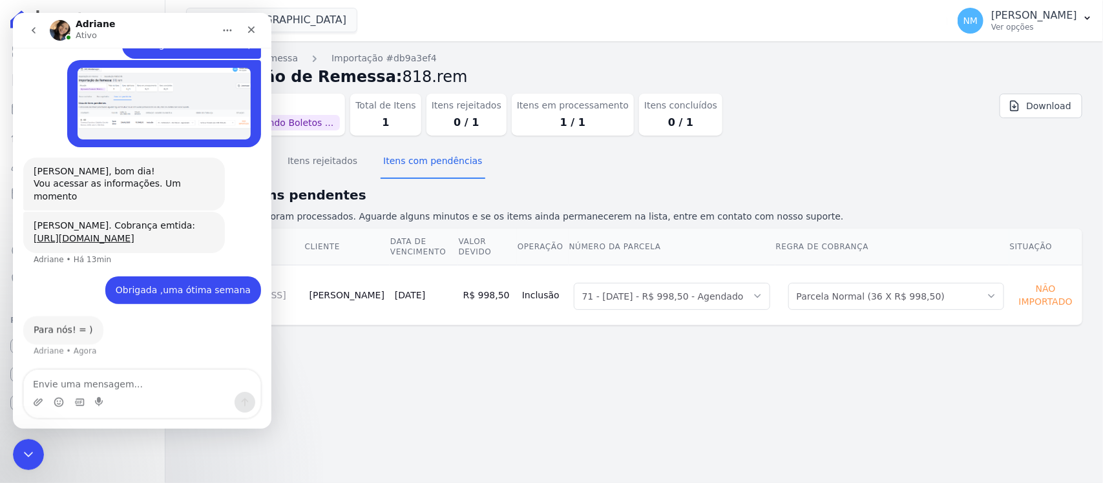
scroll to position [7691, 0]
click at [28, 445] on icon "Encerramento do Messenger da Intercom" at bounding box center [27, 453] width 16 height 16
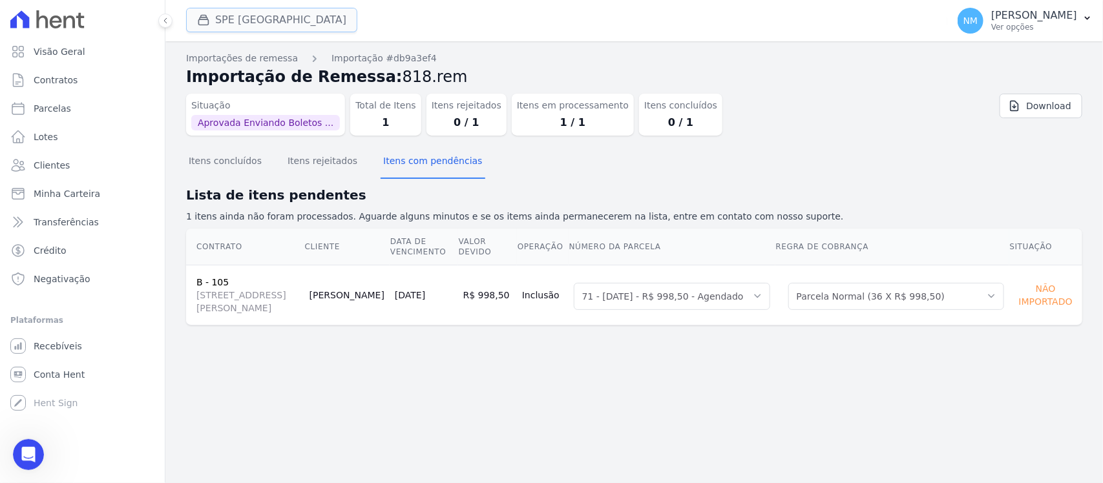
click at [275, 19] on button "SPE [GEOGRAPHIC_DATA]" at bounding box center [271, 20] width 171 height 25
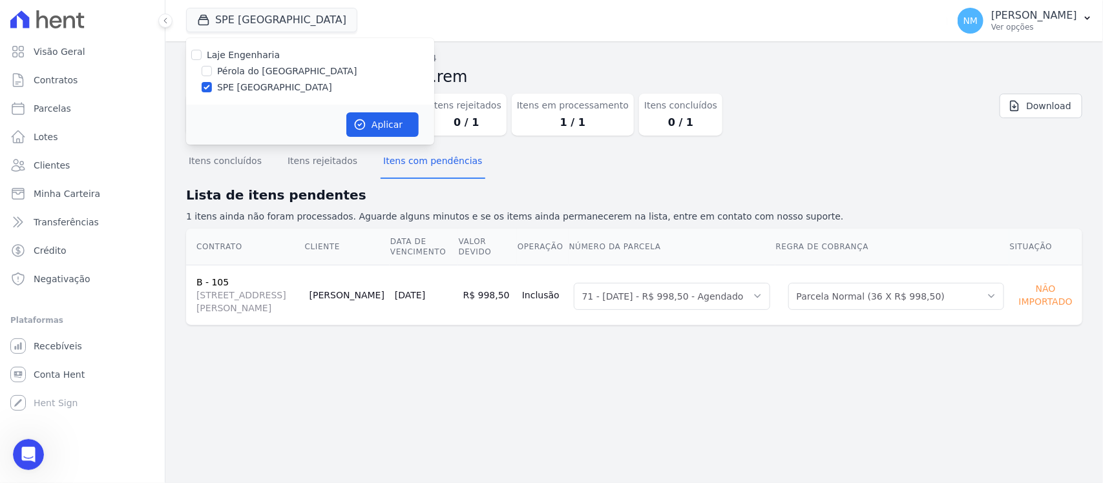
click at [265, 73] on label "Pérola do [GEOGRAPHIC_DATA]" at bounding box center [287, 72] width 140 height 14
click at [212, 73] on input "Pérola do [GEOGRAPHIC_DATA]" at bounding box center [207, 71] width 10 height 10
checkbox input "true"
click at [260, 89] on label "SPE [GEOGRAPHIC_DATA]" at bounding box center [274, 88] width 115 height 14
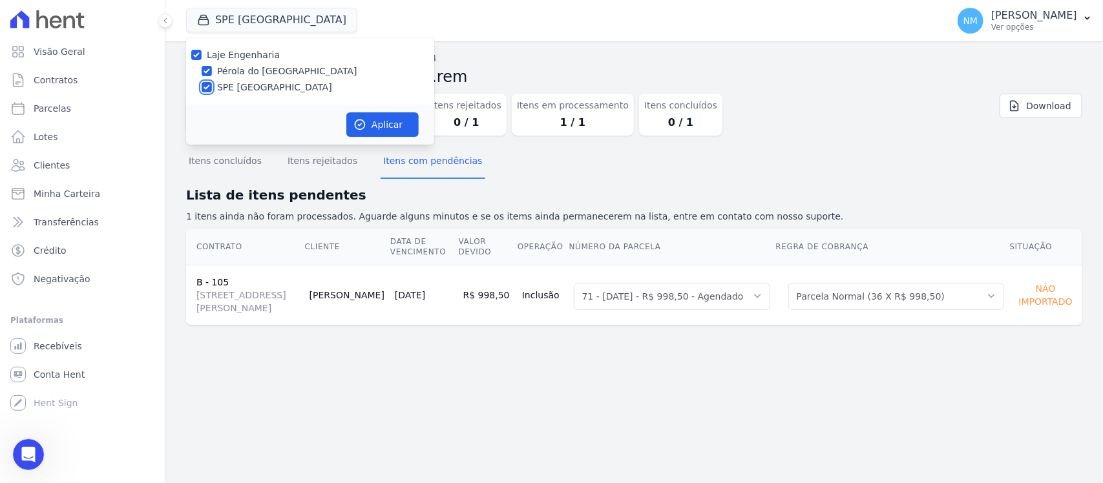
click at [212, 89] on input "SPE [GEOGRAPHIC_DATA]" at bounding box center [207, 87] width 10 height 10
checkbox input "false"
drag, startPoint x: 382, startPoint y: 125, endPoint x: 392, endPoint y: 124, distance: 10.4
click at [383, 124] on button "Aplicar" at bounding box center [382, 124] width 72 height 25
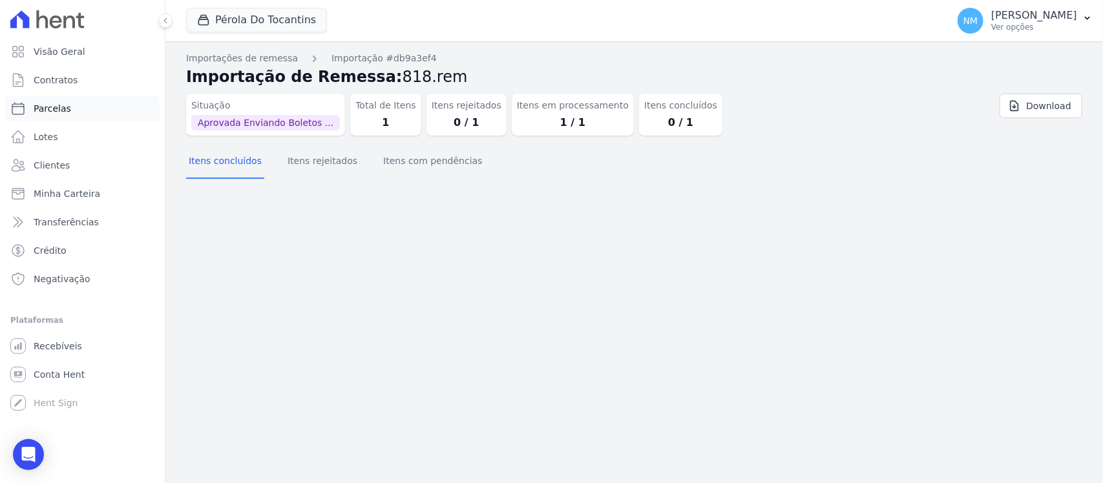
click at [89, 109] on link "Parcelas" at bounding box center [82, 109] width 154 height 26
select select
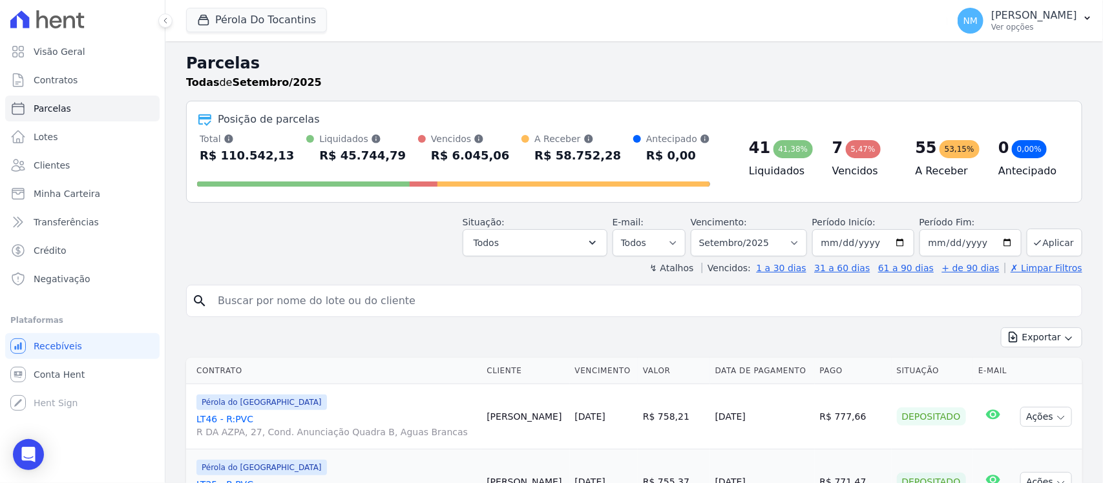
click at [227, 301] on input "search" at bounding box center [643, 301] width 866 height 26
type input "marcleide"
select select
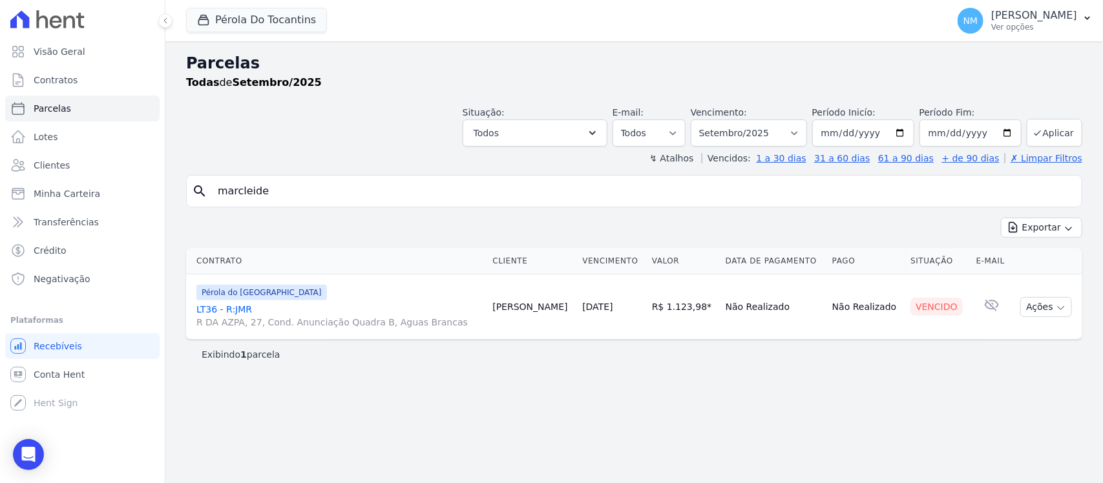
click at [242, 308] on link "LT36 - R:JMR R DA AZPA, 27, Cond. Anunciação Quadra B, Aguas Brancas" at bounding box center [339, 316] width 286 height 26
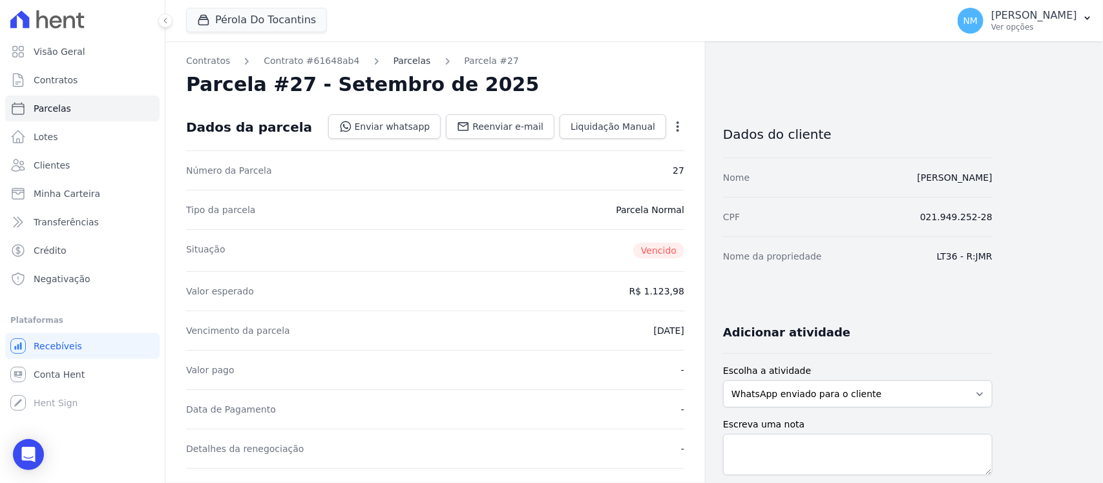
click at [398, 66] on link "Parcelas" at bounding box center [412, 61] width 37 height 14
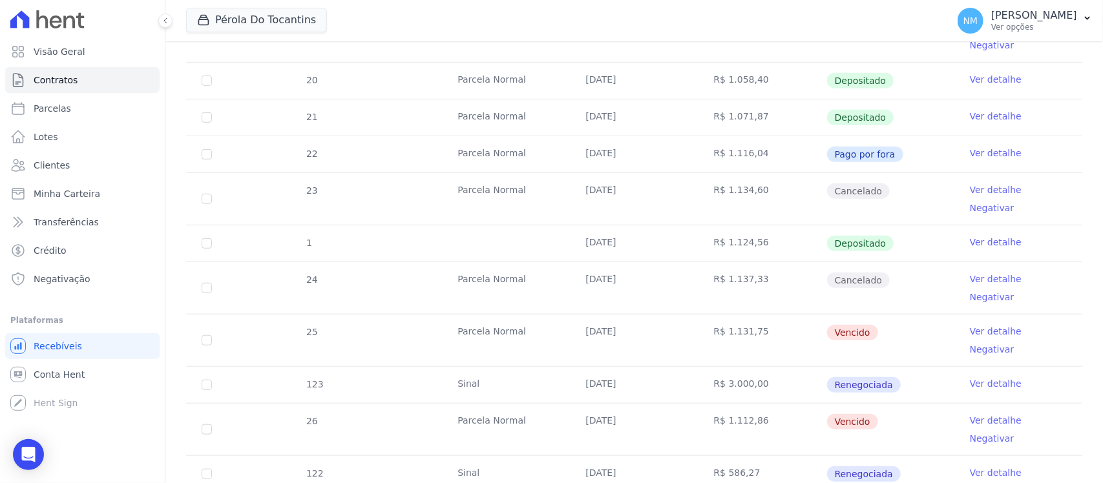
scroll to position [404, 0]
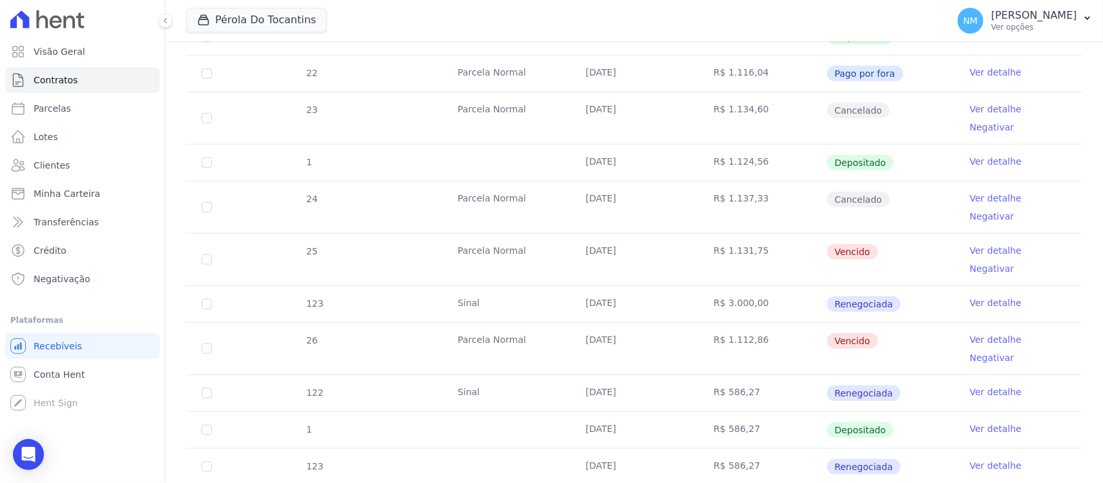
click at [970, 333] on link "Ver detalhe" at bounding box center [996, 339] width 52 height 13
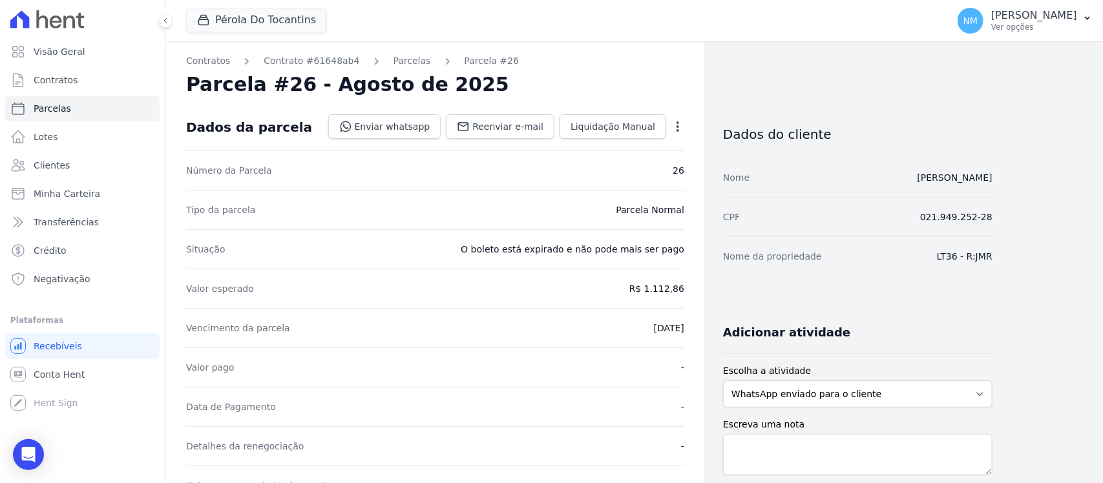
click at [673, 120] on icon "button" at bounding box center [677, 126] width 13 height 13
click at [625, 154] on link "Alterar" at bounding box center [622, 143] width 114 height 23
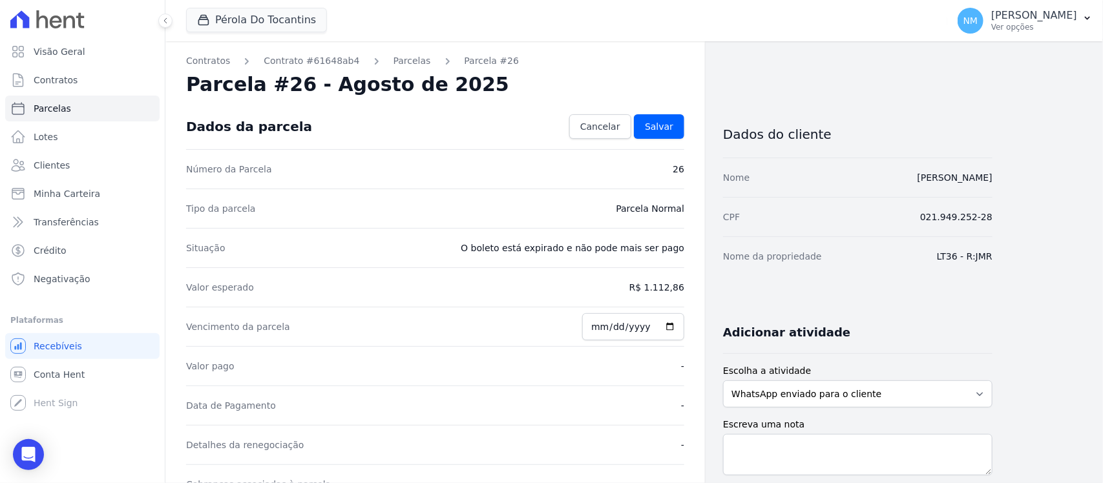
click at [618, 165] on div "Número da Parcela 26" at bounding box center [435, 168] width 498 height 39
click at [611, 128] on span "Cancelar" at bounding box center [600, 126] width 40 height 13
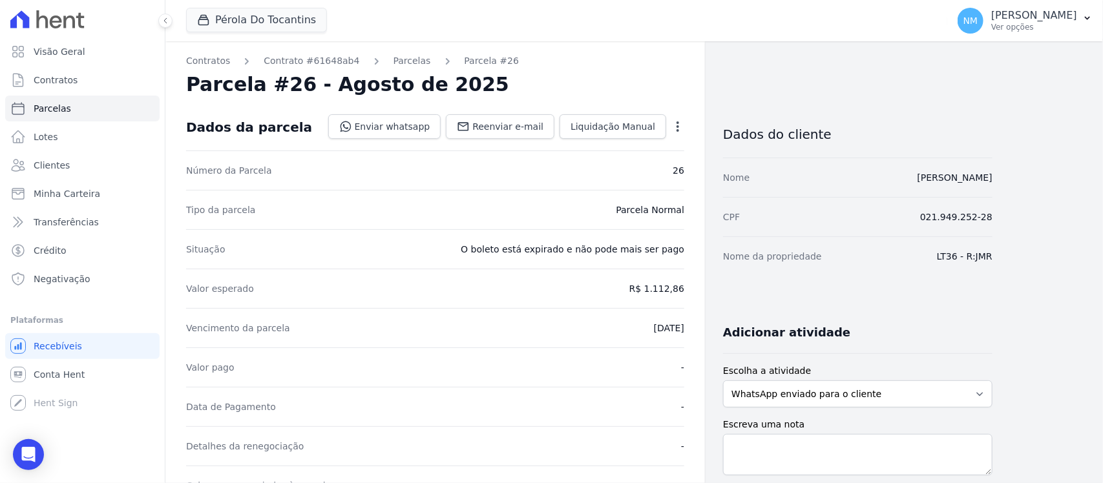
click at [672, 125] on icon "button" at bounding box center [677, 126] width 13 height 13
click at [618, 160] on link "Cancelar Cobrança" at bounding box center [622, 167] width 114 height 23
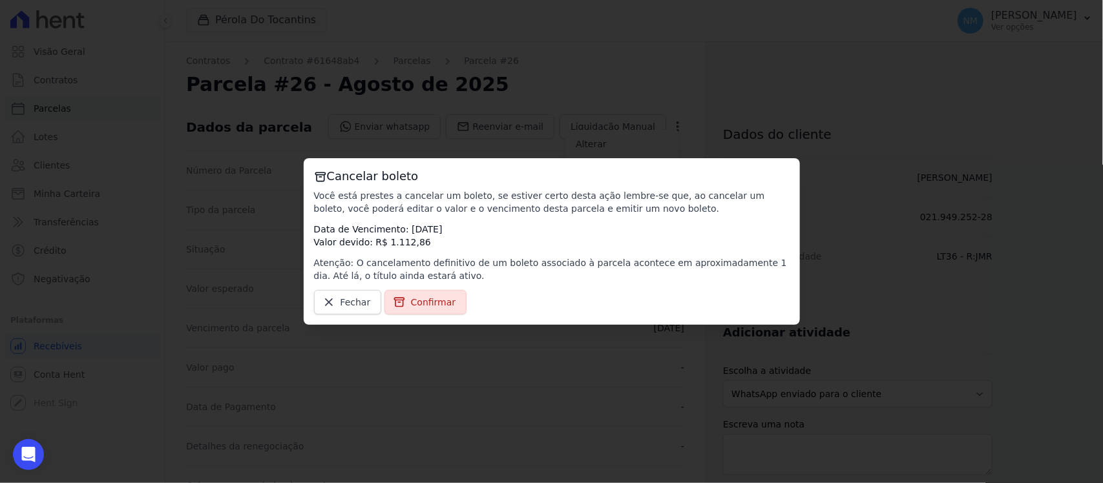
drag, startPoint x: 440, startPoint y: 304, endPoint x: 456, endPoint y: 301, distance: 15.8
click at [443, 302] on span "Confirmar" at bounding box center [433, 302] width 45 height 13
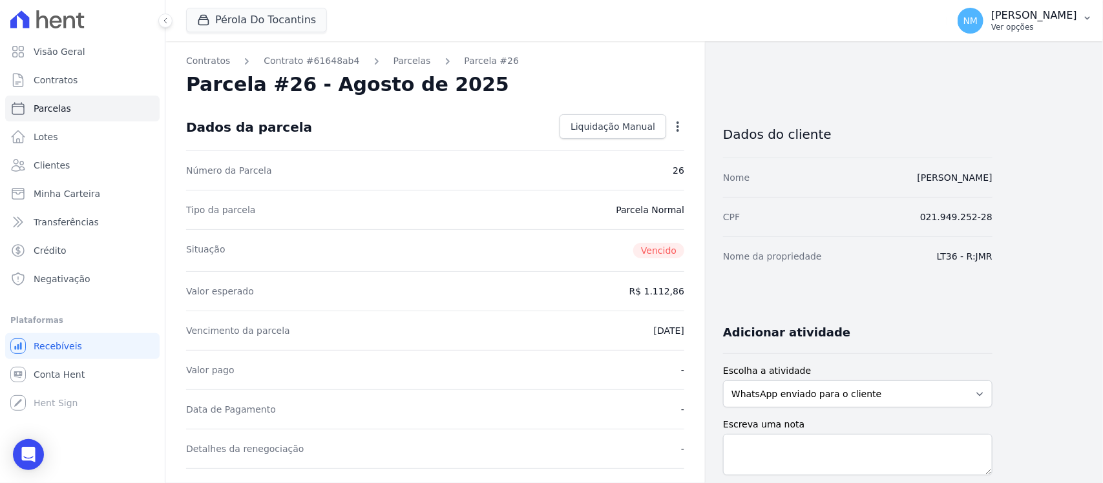
click at [1079, 10] on button "NM [PERSON_NAME] Ver opções" at bounding box center [1025, 21] width 156 height 36
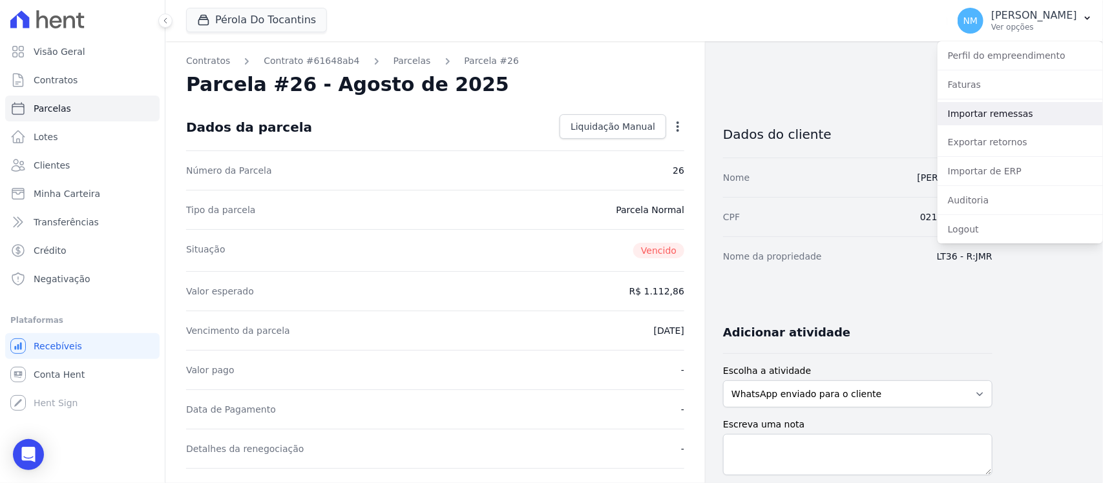
drag, startPoint x: 1013, startPoint y: 113, endPoint x: 993, endPoint y: 113, distance: 19.4
click at [1012, 113] on link "Importar remessas" at bounding box center [1020, 113] width 165 height 23
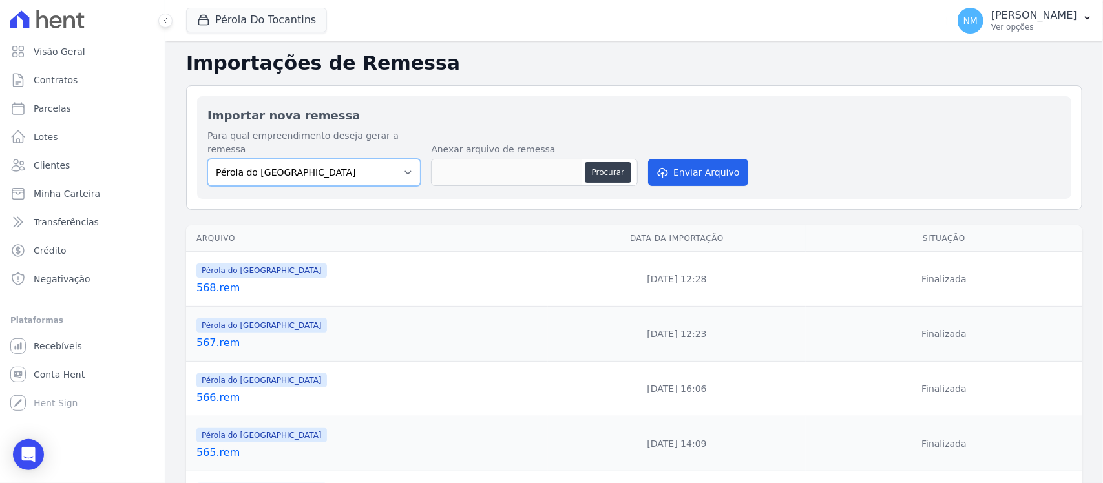
click at [404, 163] on select "Pérola do Tocantins SPE Montenegro" at bounding box center [313, 172] width 213 height 27
click at [207, 159] on select "Pérola do Tocantins SPE Montenegro" at bounding box center [313, 172] width 213 height 27
click at [404, 159] on select "Pérola do Tocantins SPE Montenegro" at bounding box center [313, 172] width 213 height 27
select select "74c07151-993f-4351-97ef-4034bad78f54"
click at [207, 159] on select "Pérola do Tocantins SPE Montenegro" at bounding box center [313, 172] width 213 height 27
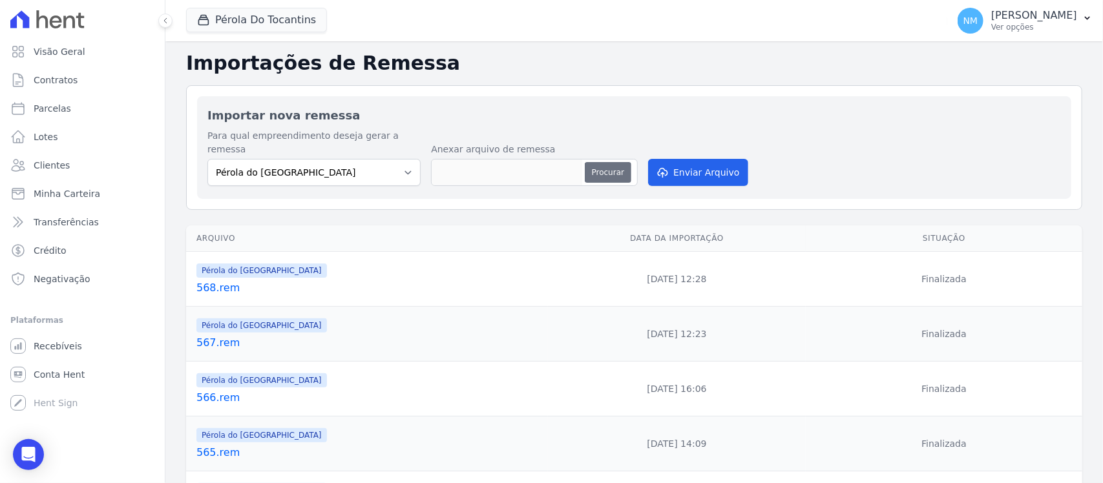
click at [596, 162] on button "Procurar" at bounding box center [608, 172] width 47 height 21
type input "569.rem"
click at [695, 159] on button "Enviar Arquivo" at bounding box center [698, 172] width 100 height 27
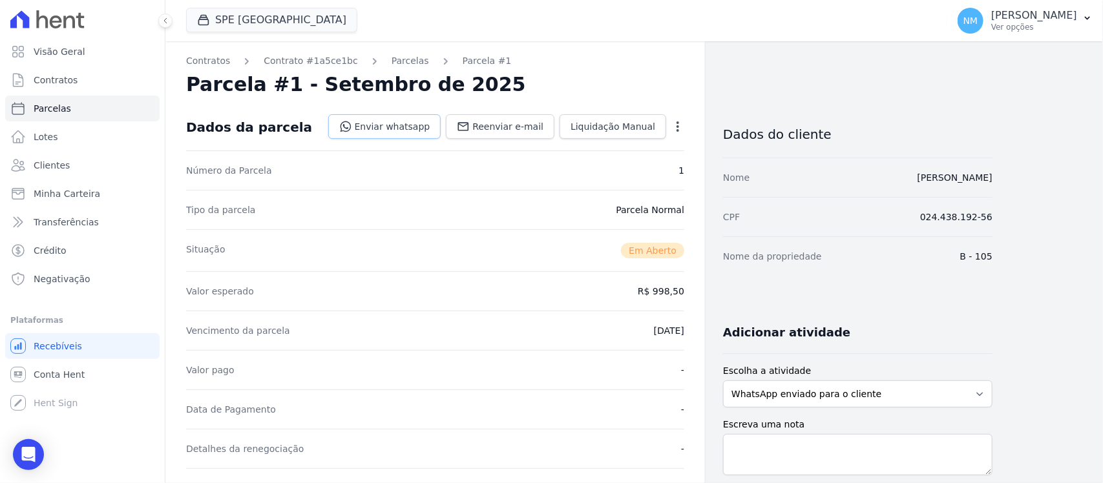
click at [401, 126] on link "Enviar whatsapp" at bounding box center [384, 126] width 113 height 25
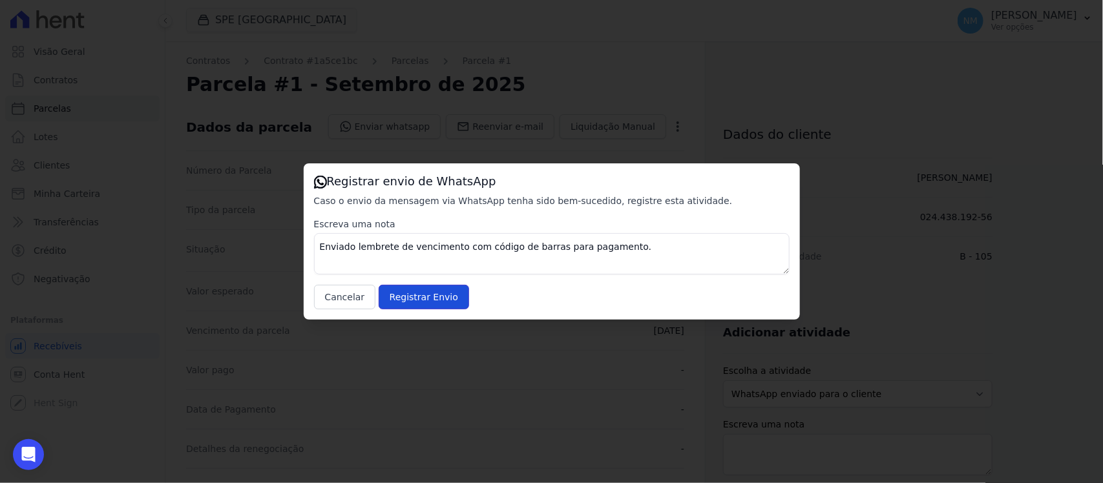
drag, startPoint x: 415, startPoint y: 302, endPoint x: 554, endPoint y: 254, distance: 146.5
click at [428, 298] on input "Registrar Envio" at bounding box center [424, 297] width 90 height 25
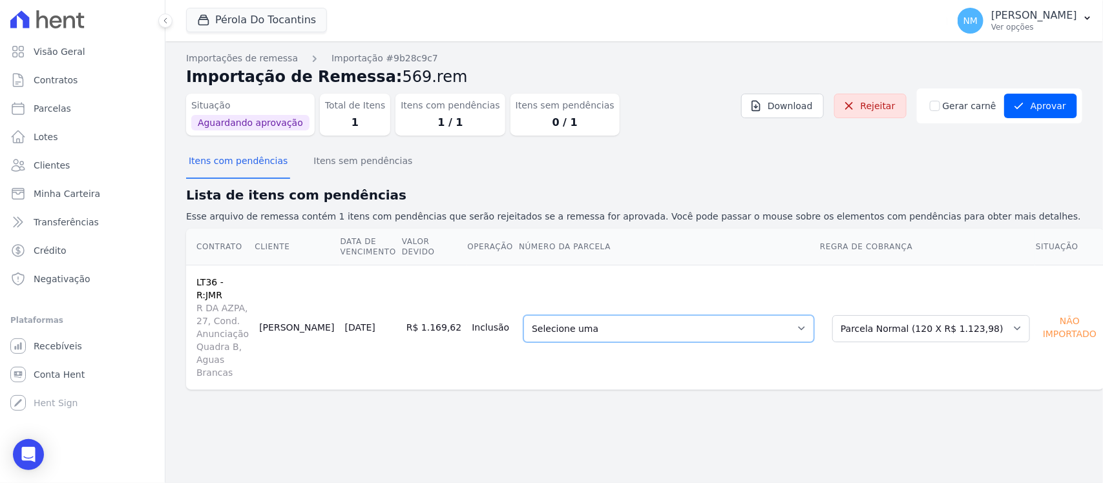
click at [792, 315] on select "Selecione uma 25 - 28/07/2025 - R$ 1.131,75 - Vencido (Cobrança Expirada) 26 - …" at bounding box center [668, 328] width 291 height 27
click at [1044, 105] on button "Aprovar" at bounding box center [1040, 106] width 73 height 25
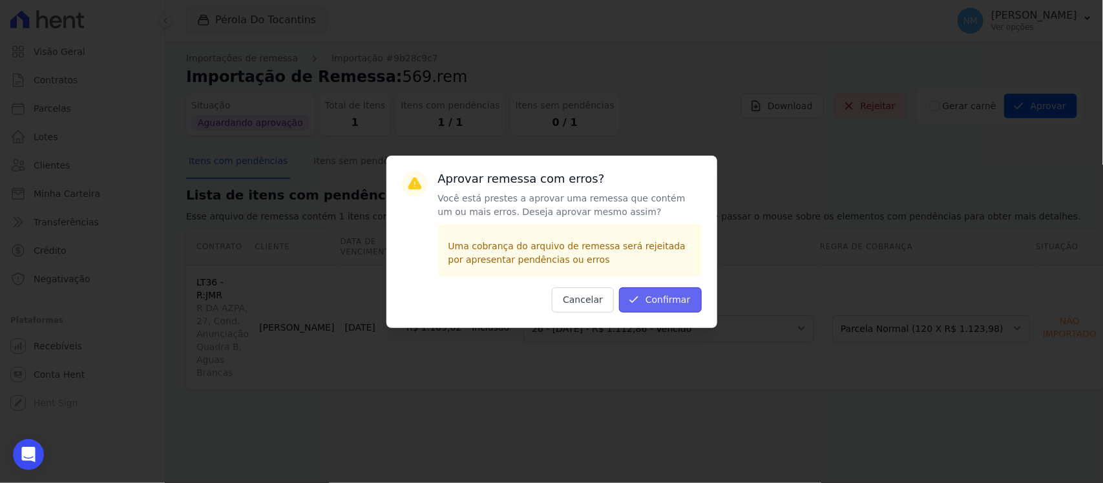
click at [688, 294] on button "Confirmar" at bounding box center [660, 300] width 83 height 25
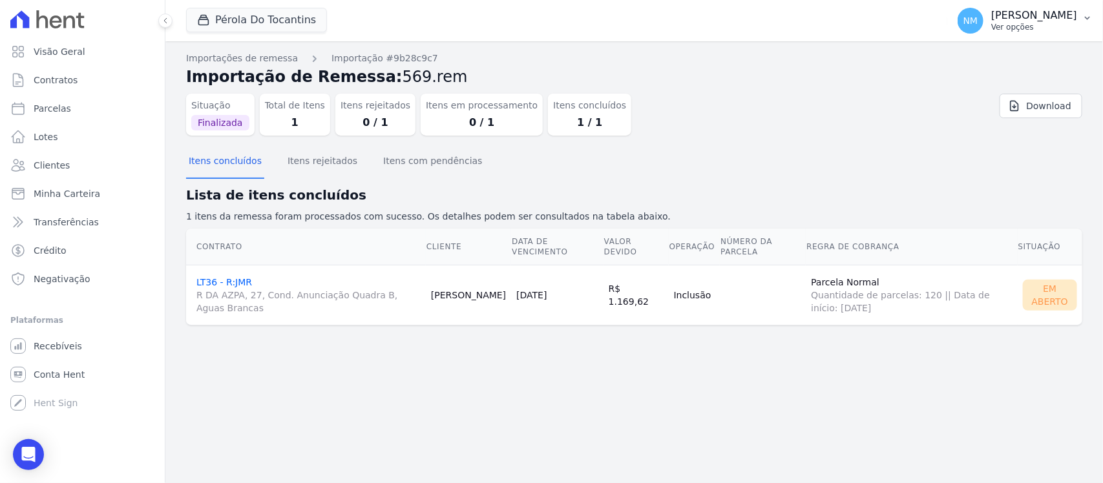
click at [1076, 16] on p "[PERSON_NAME]" at bounding box center [1034, 15] width 86 height 13
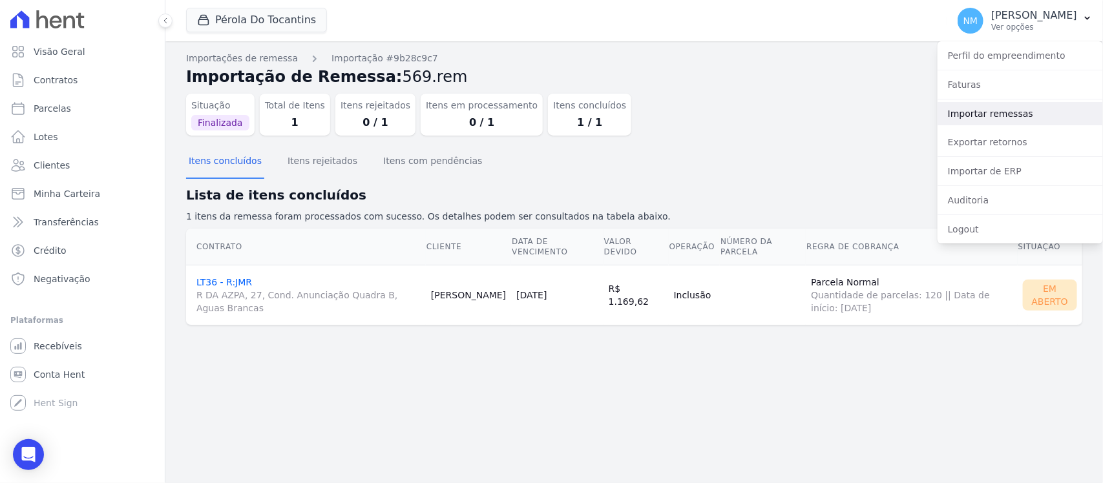
drag, startPoint x: 1002, startPoint y: 110, endPoint x: 972, endPoint y: 125, distance: 32.7
click at [1000, 110] on link "Importar remessas" at bounding box center [1020, 113] width 165 height 23
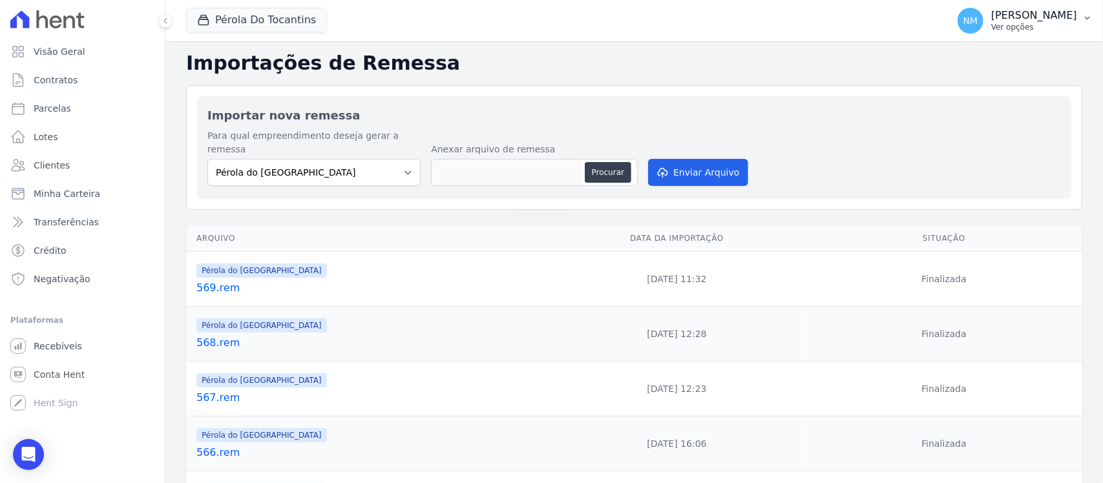
click at [1070, 23] on p "Ver opções" at bounding box center [1034, 27] width 86 height 10
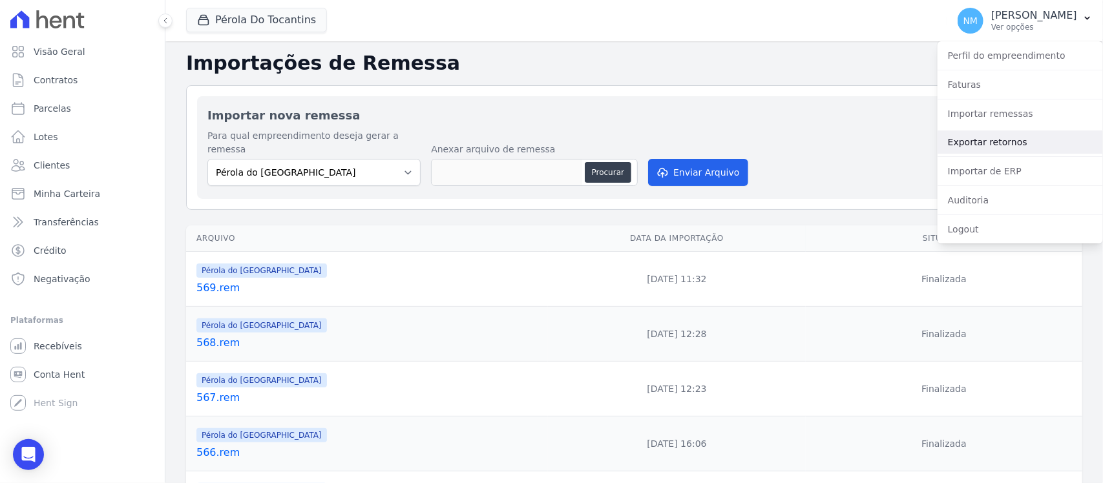
click at [996, 137] on link "Exportar retornos" at bounding box center [1020, 142] width 165 height 23
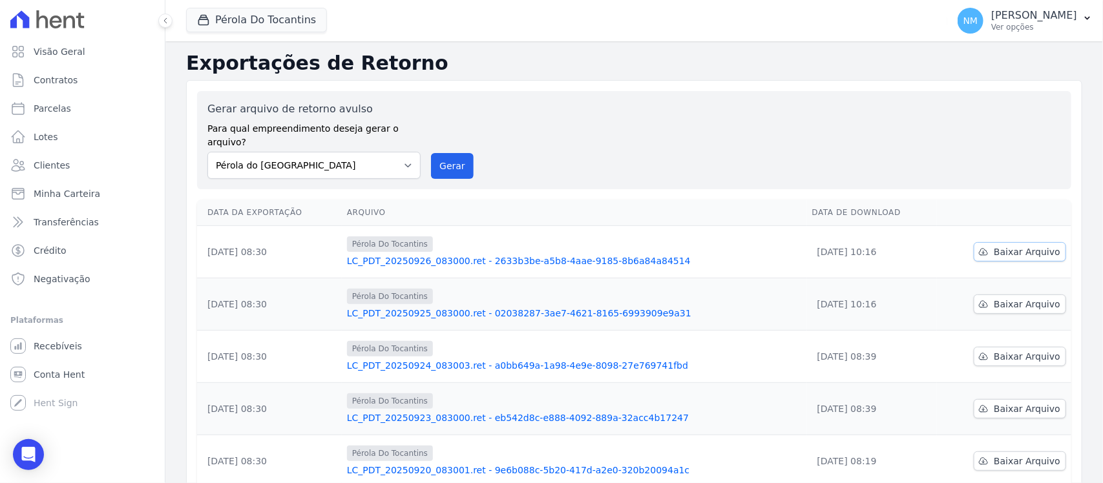
drag, startPoint x: 1003, startPoint y: 235, endPoint x: 967, endPoint y: 236, distance: 35.6
click at [1003, 246] on span "Baixar Arquivo" at bounding box center [1027, 252] width 67 height 13
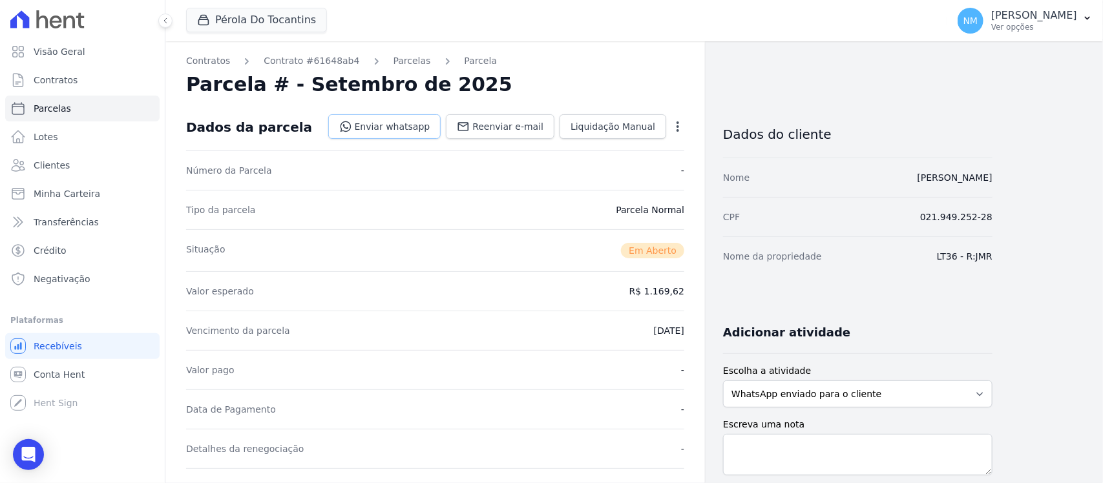
click at [393, 120] on link "Enviar whatsapp" at bounding box center [384, 126] width 113 height 25
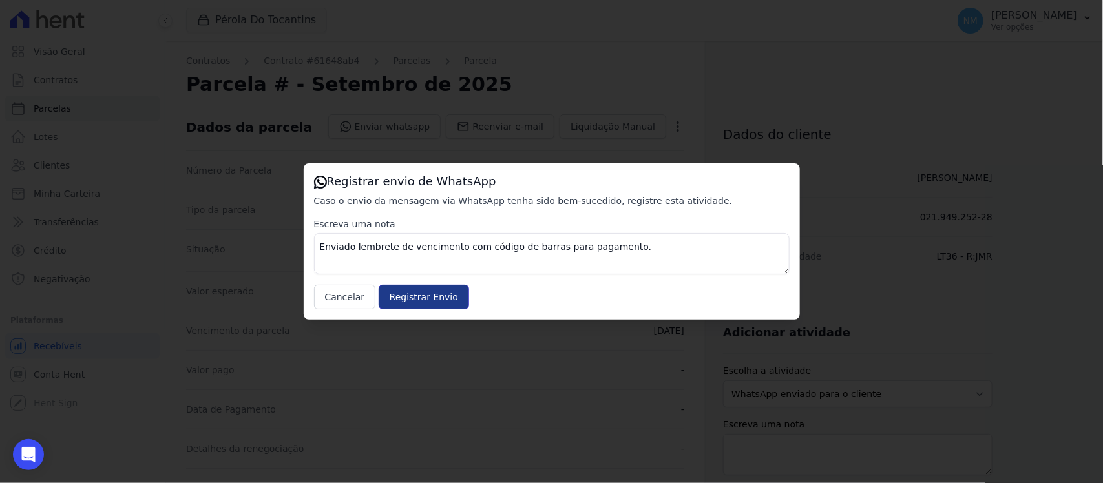
click at [432, 301] on input "Registrar Envio" at bounding box center [424, 297] width 90 height 25
